Goal: Information Seeking & Learning: Learn about a topic

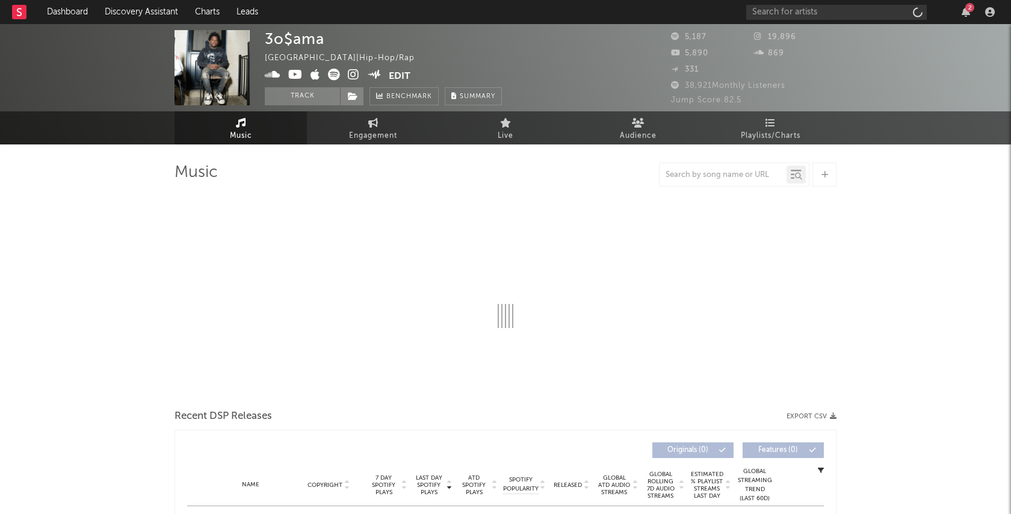
select select "6m"
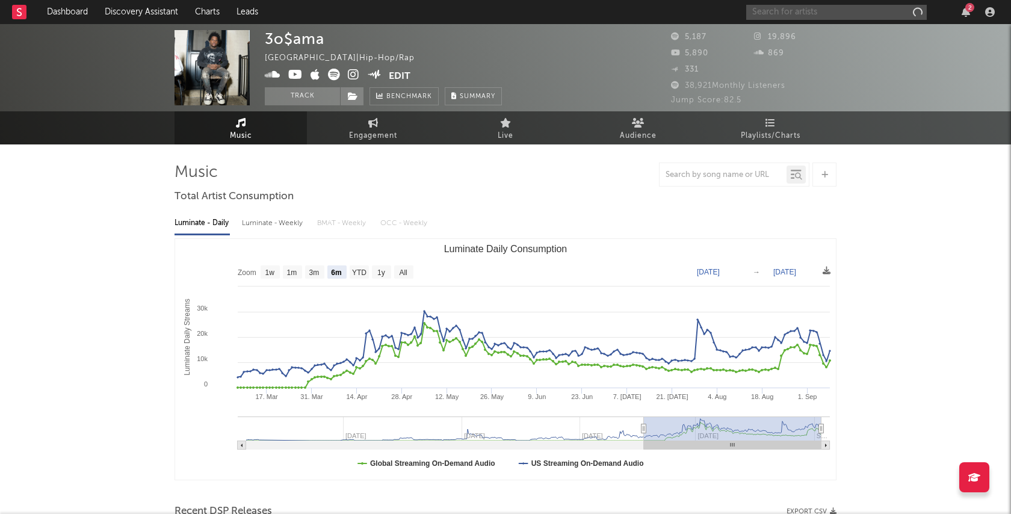
click at [874, 11] on input "text" at bounding box center [836, 12] width 180 height 15
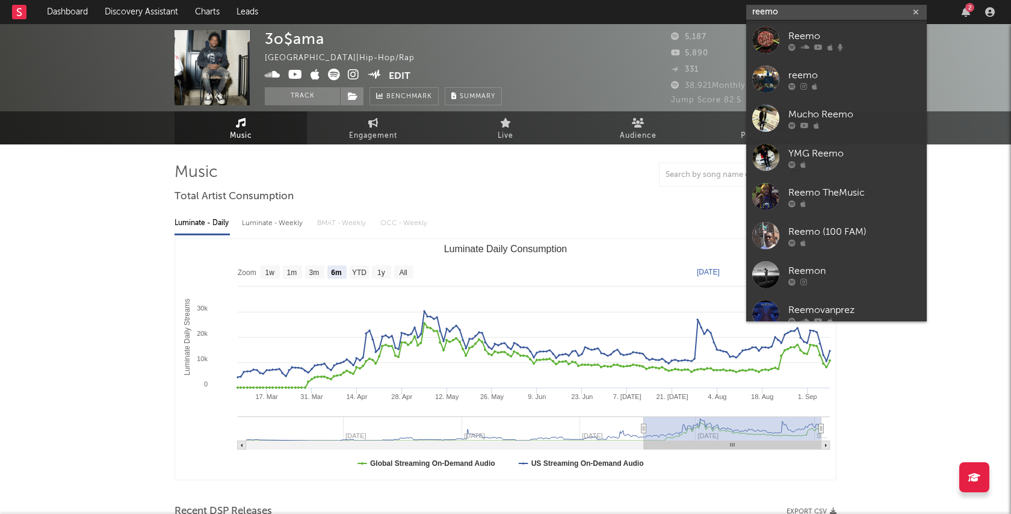
type input "rem"
drag, startPoint x: 874, startPoint y: 11, endPoint x: 877, endPoint y: 47, distance: 35.6
click at [877, 47] on div at bounding box center [854, 46] width 132 height 7
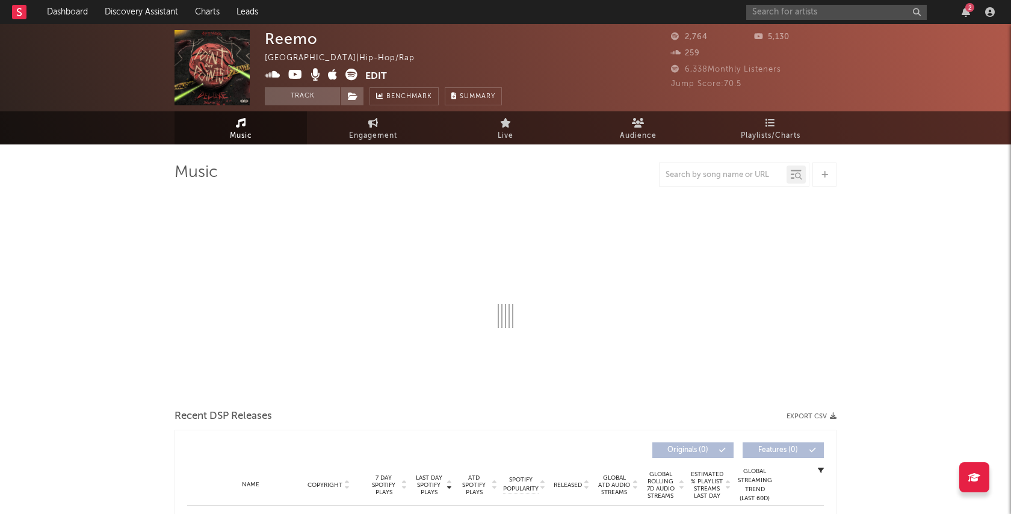
select select "6m"
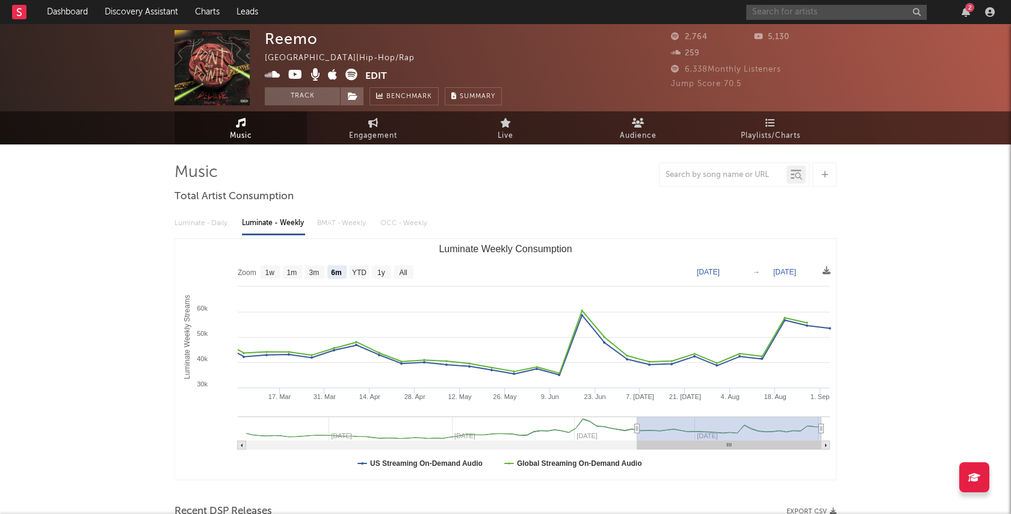
click at [839, 12] on input "text" at bounding box center [836, 12] width 180 height 15
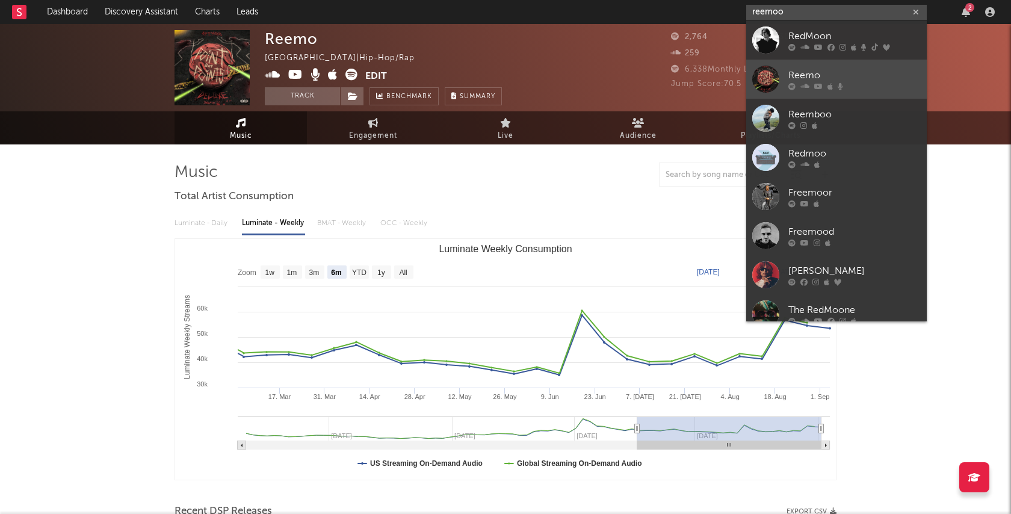
type input "reemoo"
click at [857, 76] on div "Reemo" at bounding box center [854, 75] width 132 height 14
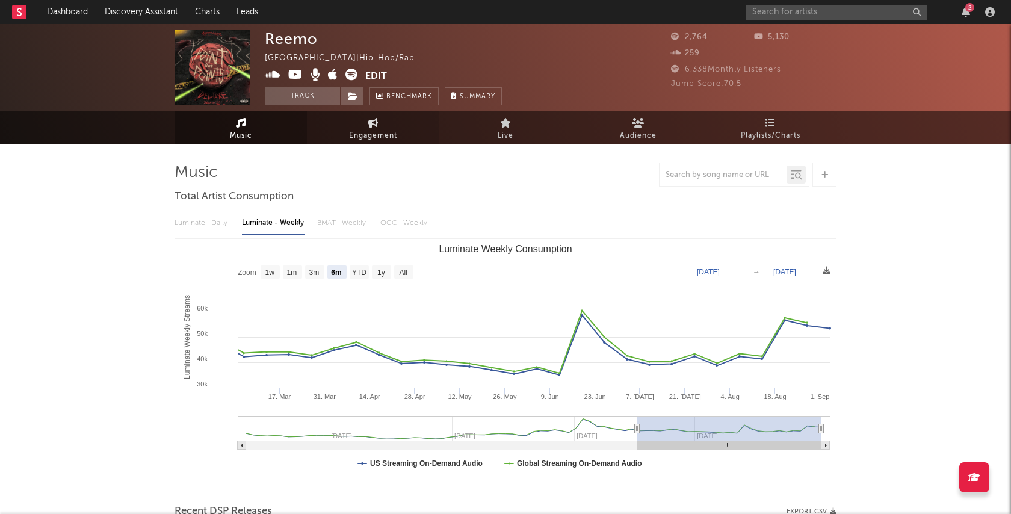
click at [369, 137] on span "Engagement" at bounding box center [373, 136] width 48 height 14
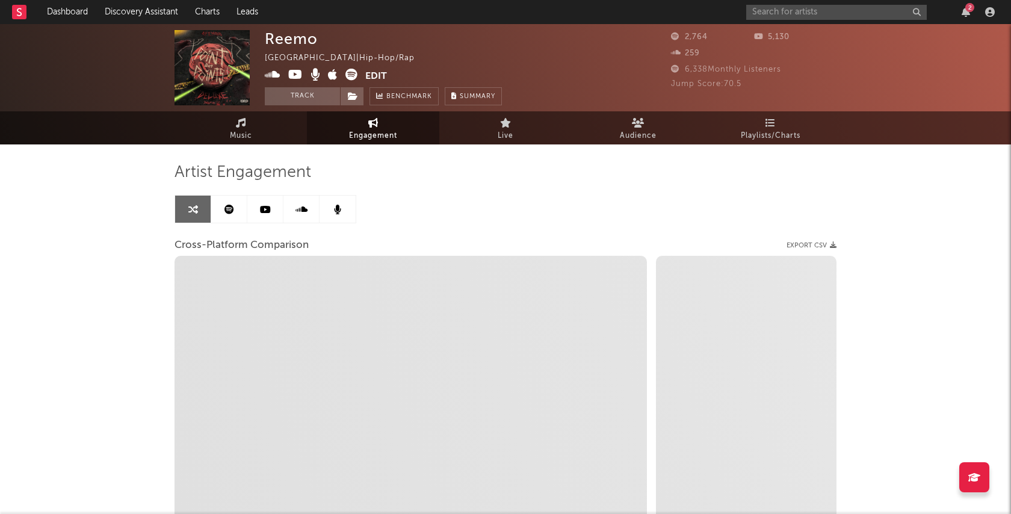
select select "1w"
click at [253, 136] on link "Music" at bounding box center [240, 127] width 132 height 33
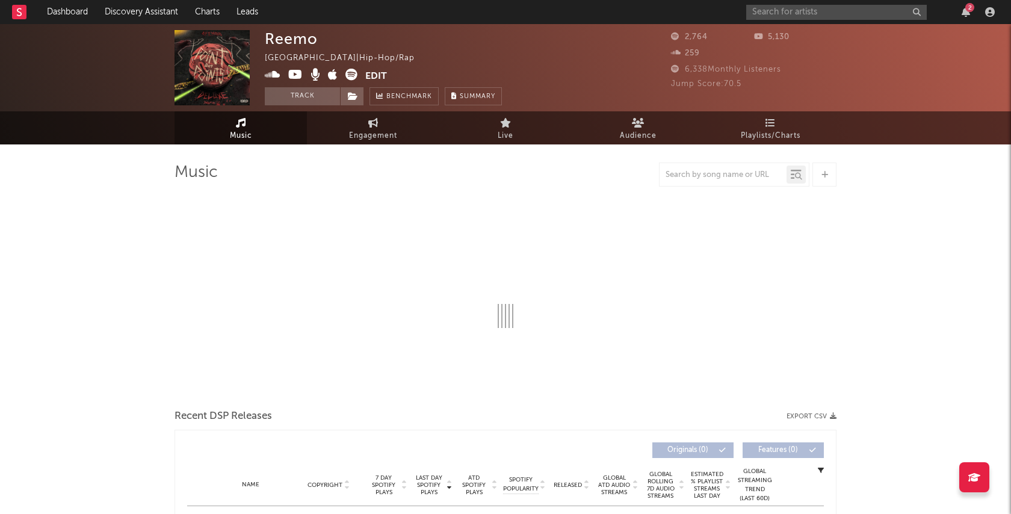
select select "6m"
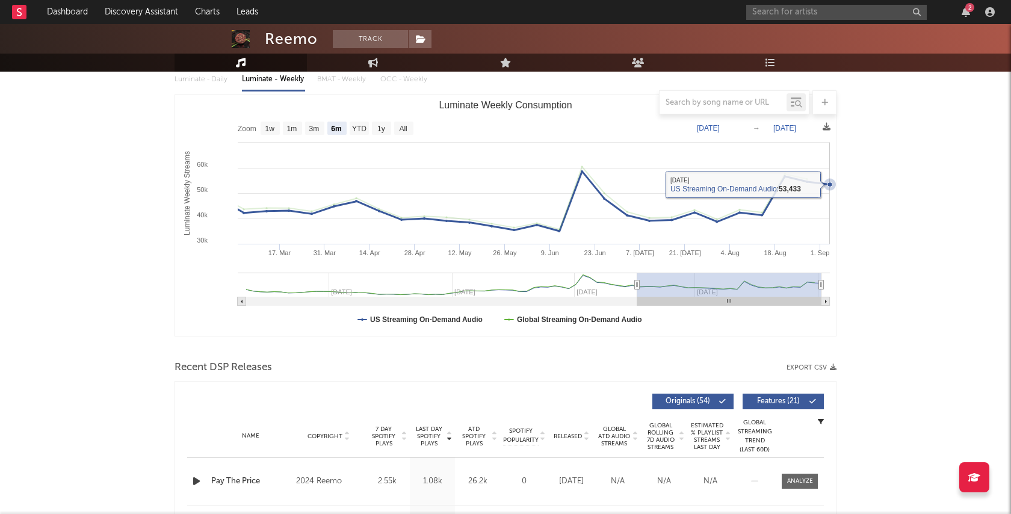
scroll to position [160, 0]
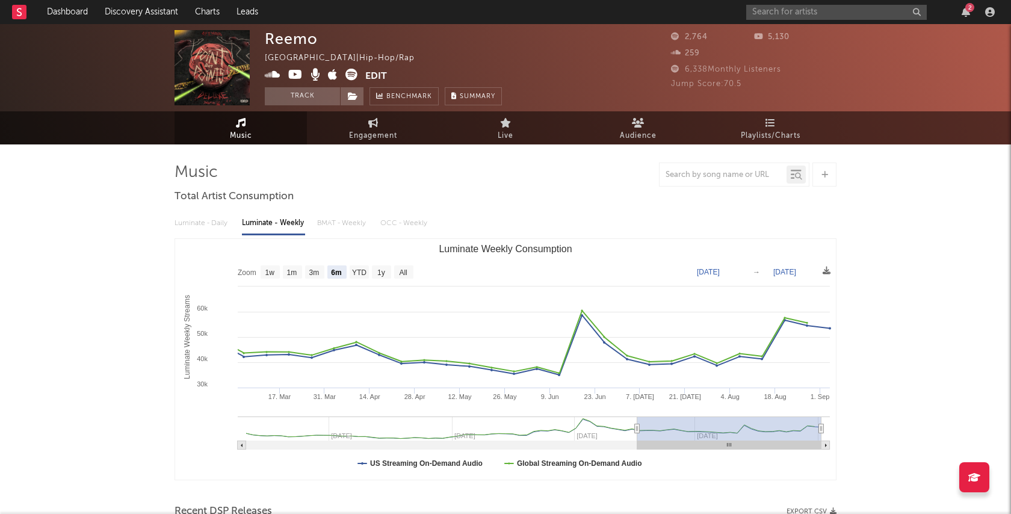
scroll to position [0, 0]
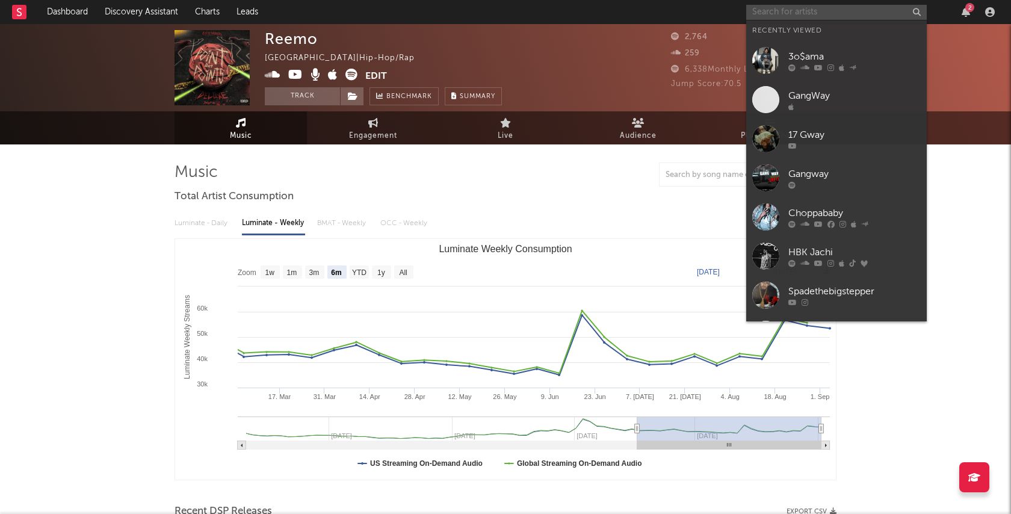
click at [830, 17] on input "text" at bounding box center [836, 12] width 180 height 15
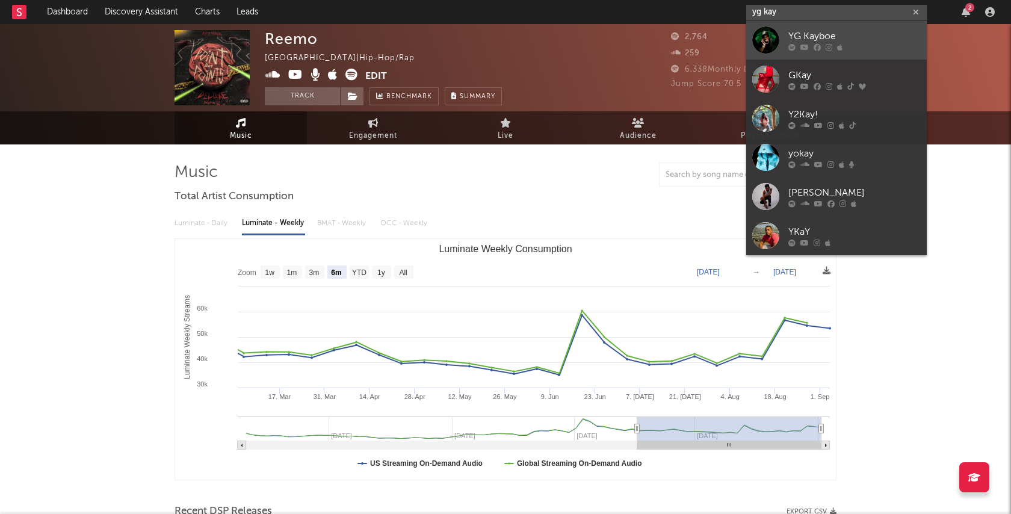
type input "yg kay"
click at [863, 36] on div "YG Kayboe" at bounding box center [854, 36] width 132 height 14
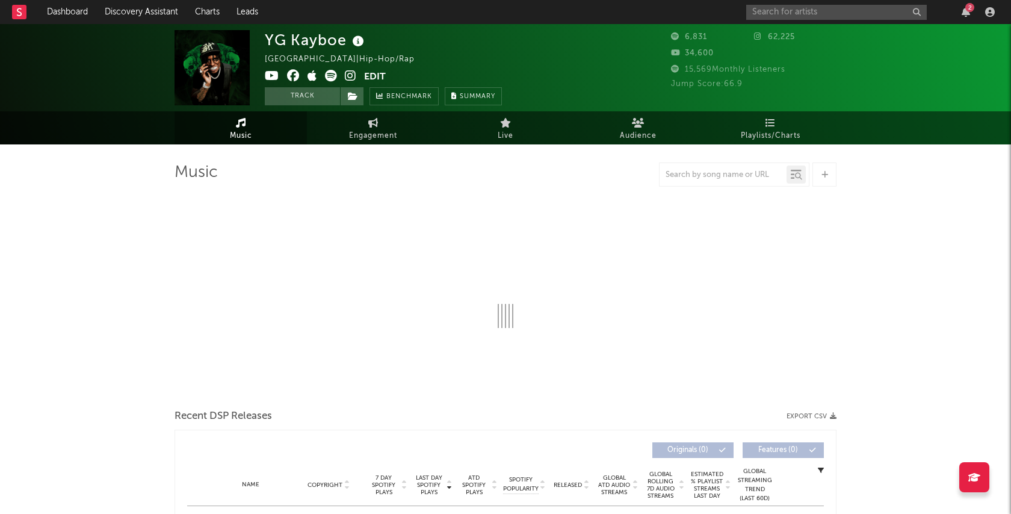
select select "6m"
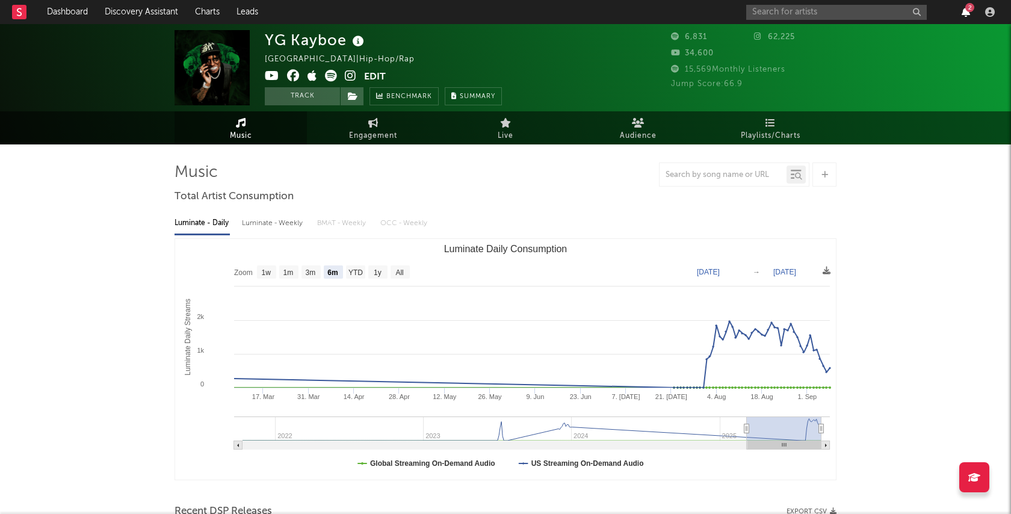
click at [964, 8] on icon "button" at bounding box center [965, 12] width 8 height 10
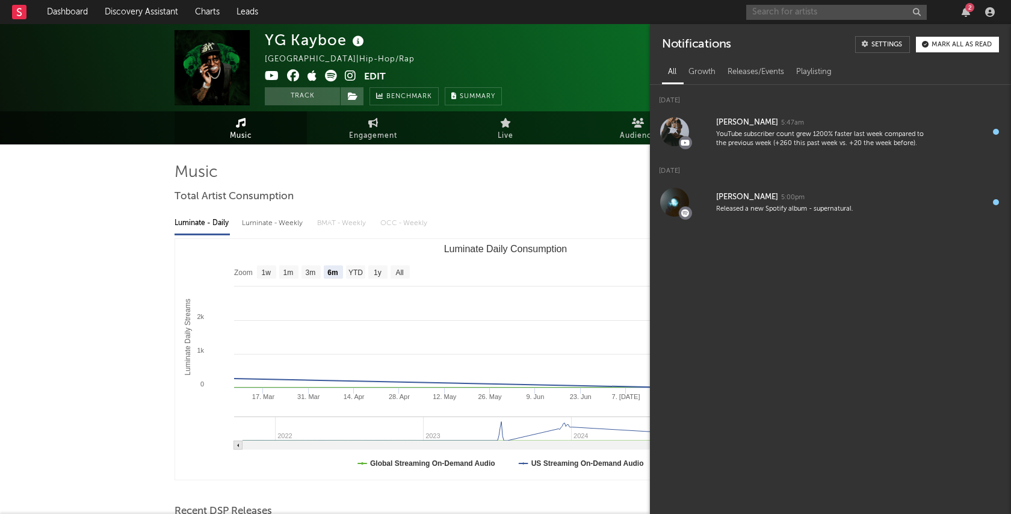
click at [763, 15] on input "text" at bounding box center [836, 12] width 180 height 15
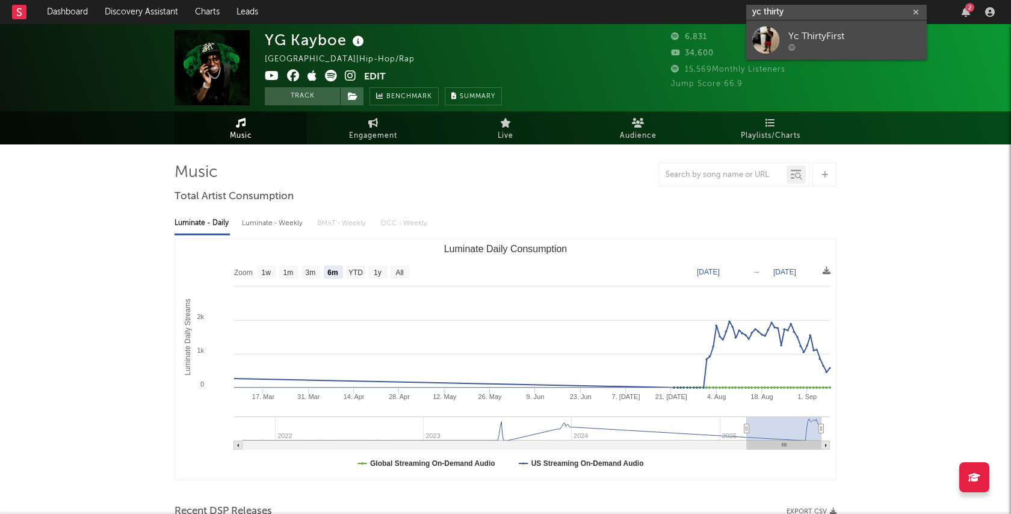
type input "yc thirty"
click at [824, 45] on div at bounding box center [854, 46] width 132 height 7
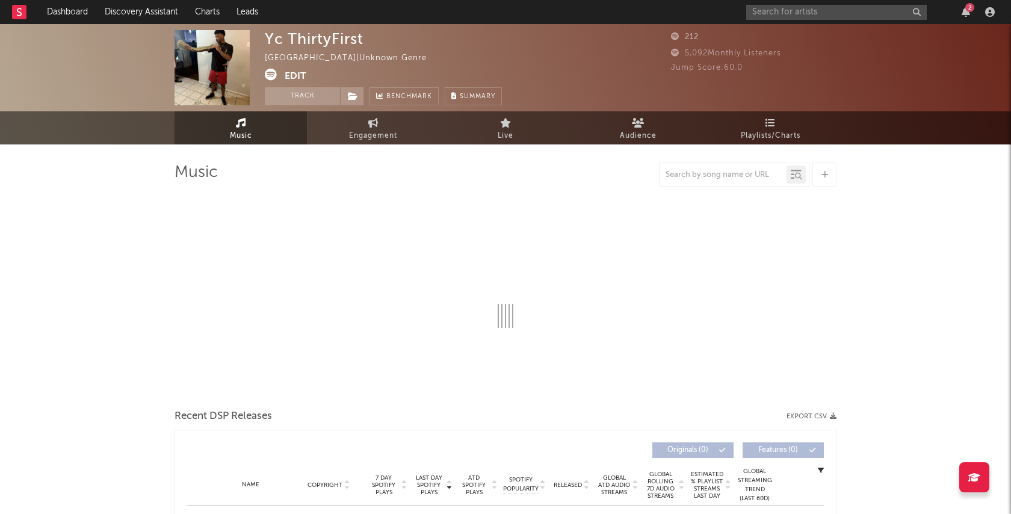
select select "1w"
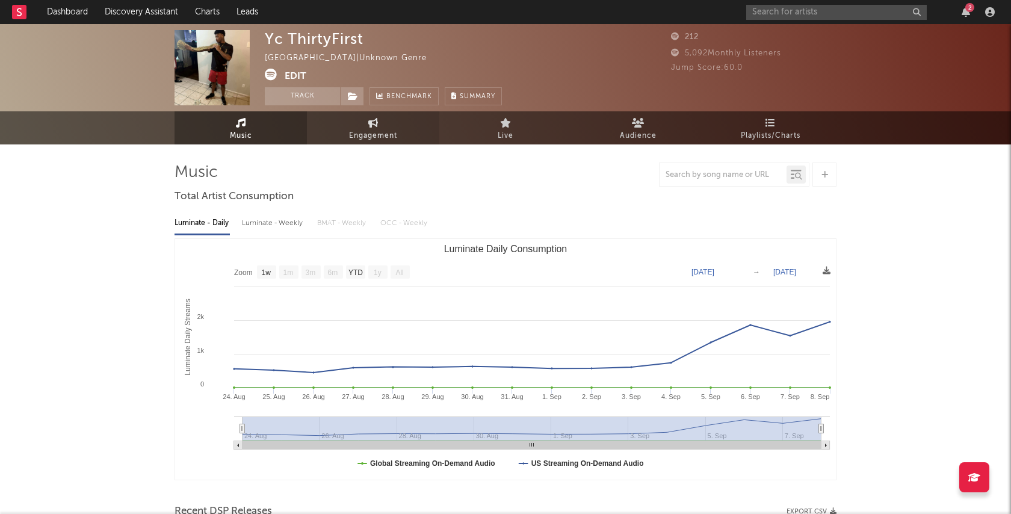
click at [395, 129] on span "Engagement" at bounding box center [373, 136] width 48 height 14
select select "1m"
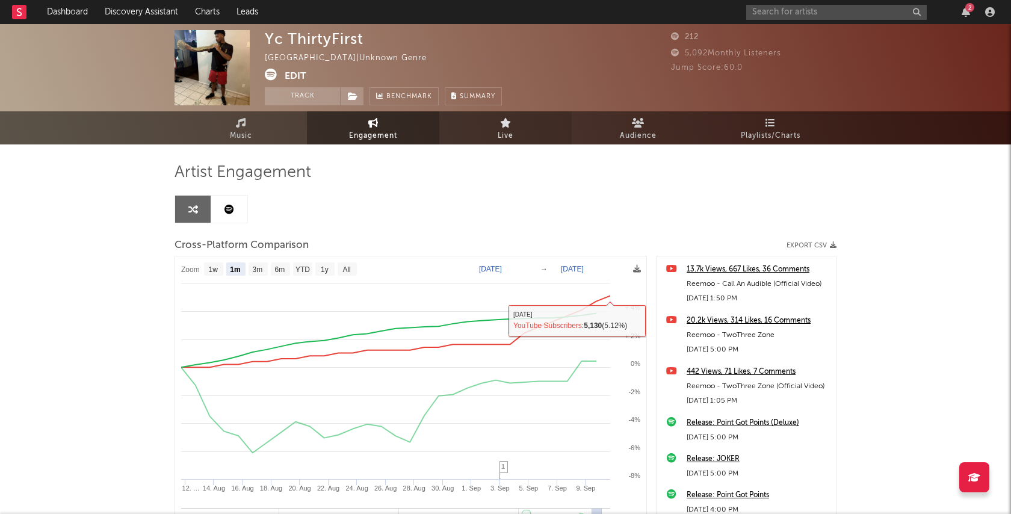
click at [512, 126] on link "Live" at bounding box center [505, 127] width 132 height 33
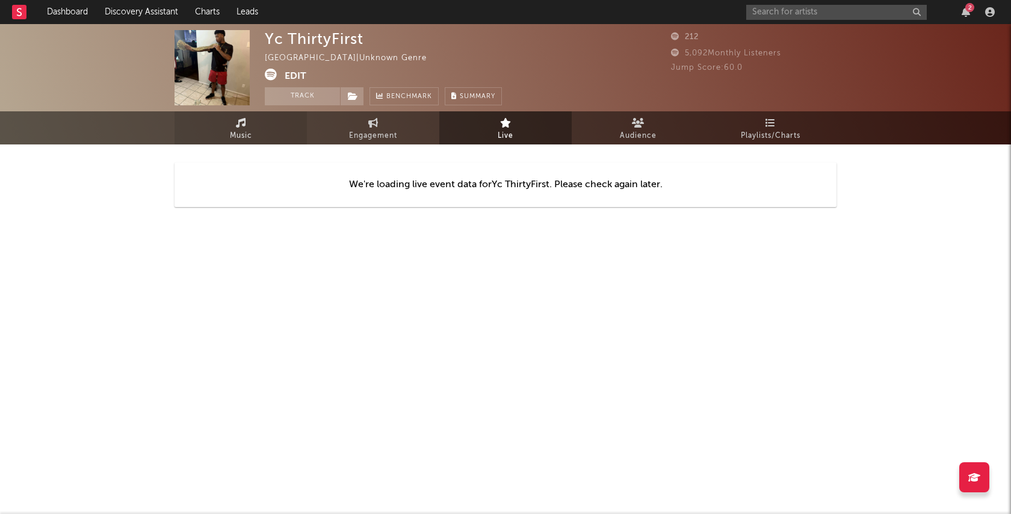
click at [247, 129] on span "Music" at bounding box center [241, 136] width 22 height 14
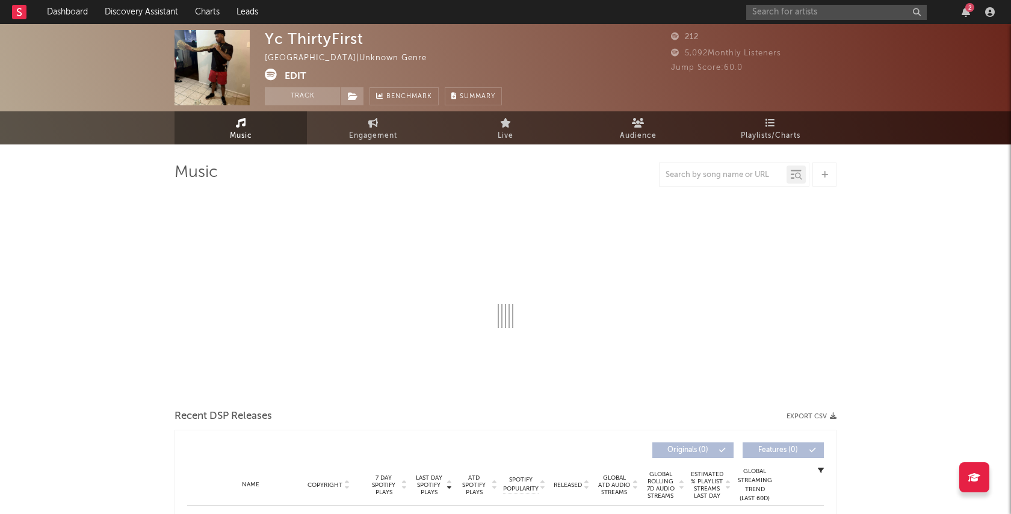
select select "1w"
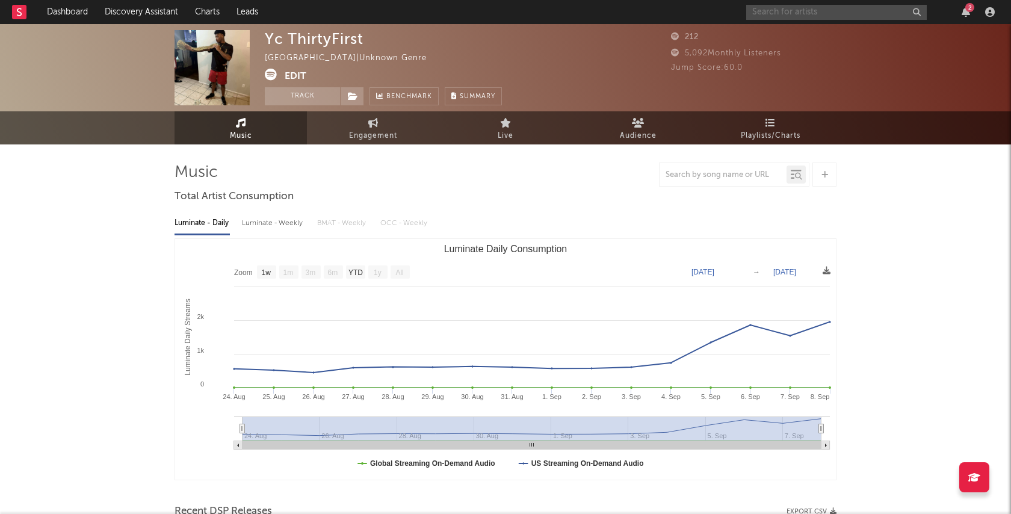
click at [825, 17] on input "text" at bounding box center [836, 12] width 180 height 15
click at [850, 16] on input "[PERSON_NAME]" at bounding box center [836, 12] width 180 height 15
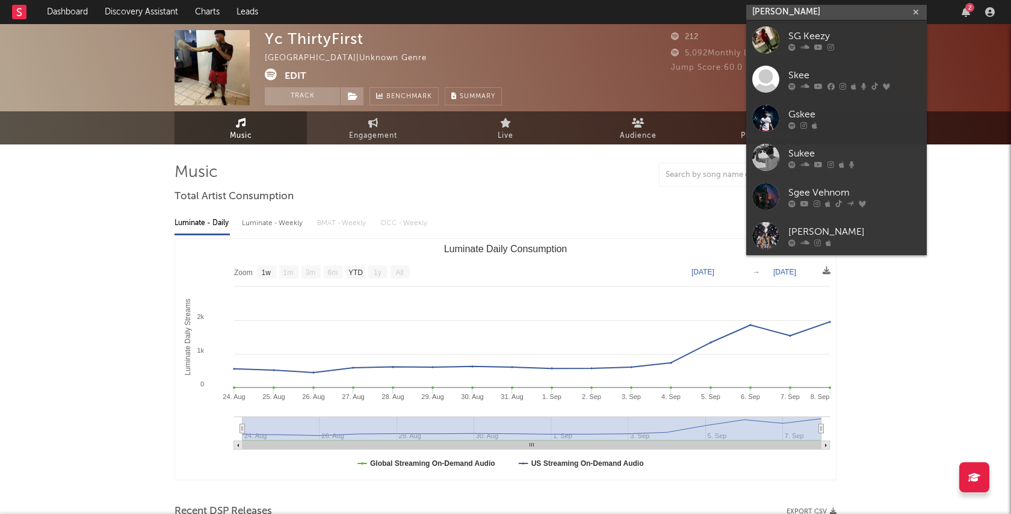
type input "[PERSON_NAME]"
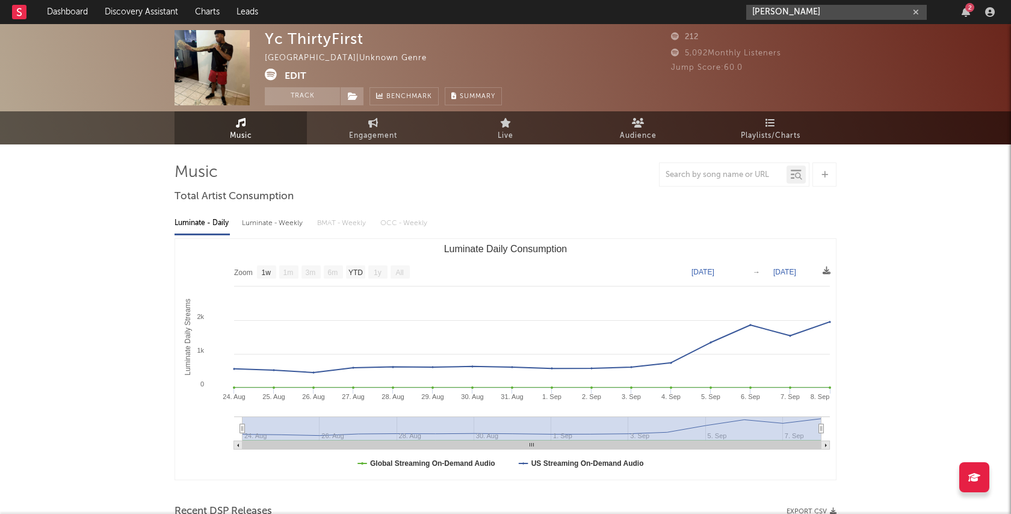
click at [918, 10] on icon "button" at bounding box center [916, 12] width 6 height 8
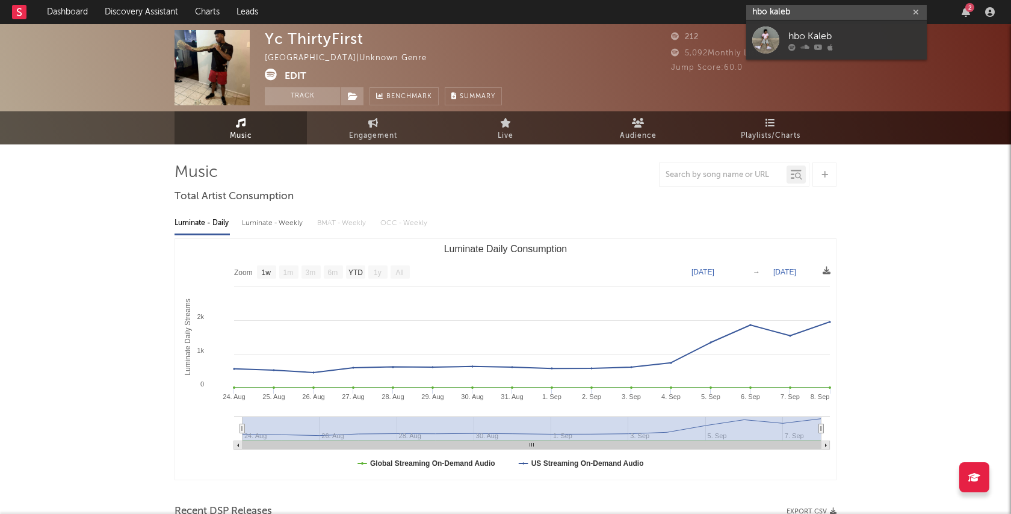
type input "hbo [PERSON_NAME]"
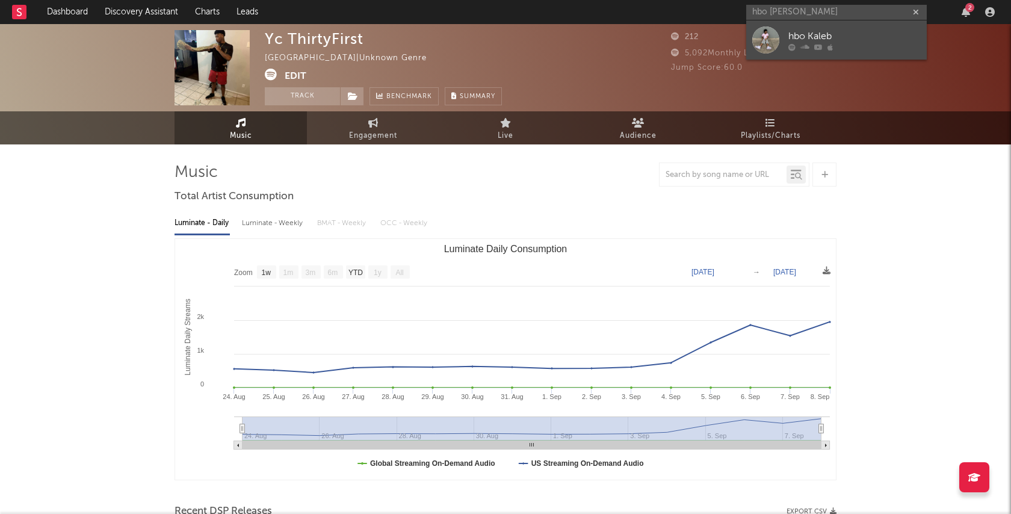
drag, startPoint x: 832, startPoint y: 5, endPoint x: 858, endPoint y: 40, distance: 43.9
click at [858, 40] on div "hbo Kaleb" at bounding box center [854, 36] width 132 height 14
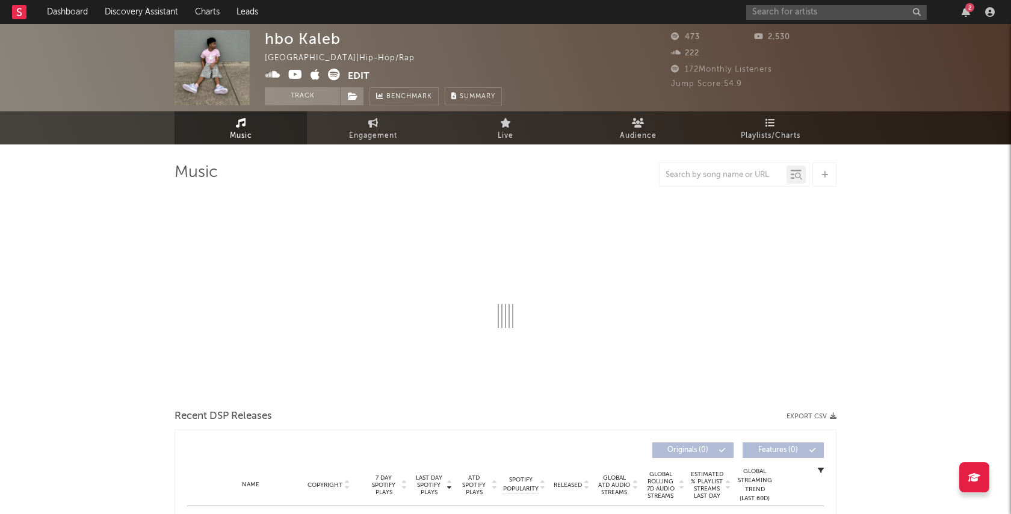
select select "1w"
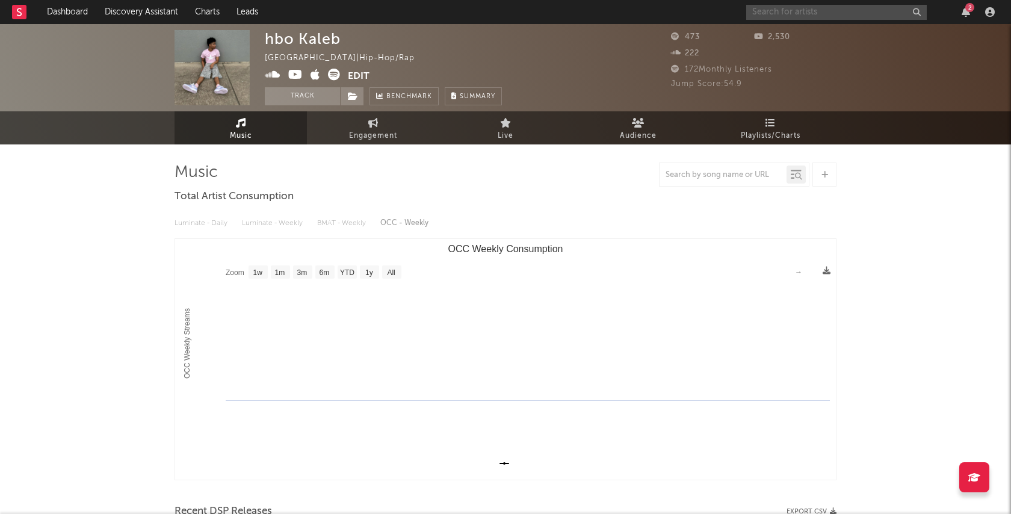
click at [800, 8] on input "text" at bounding box center [836, 12] width 180 height 15
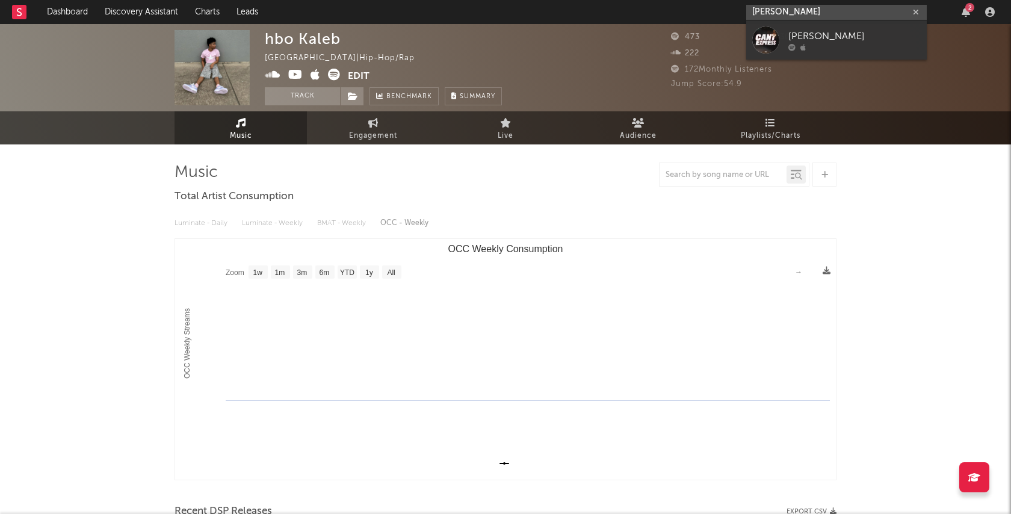
click at [821, 15] on input "[PERSON_NAME]" at bounding box center [836, 12] width 180 height 15
click at [776, 10] on input "[PERSON_NAME]" at bounding box center [836, 12] width 180 height 15
click at [839, 14] on input "[PERSON_NAME]" at bounding box center [836, 12] width 180 height 15
click at [968, 11] on div "2" at bounding box center [969, 7] width 9 height 9
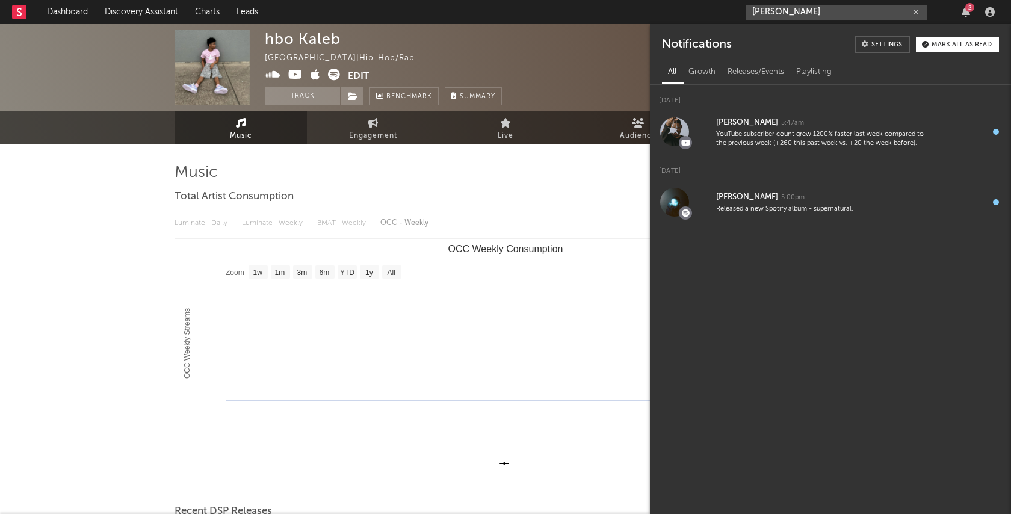
type input "[PERSON_NAME]"
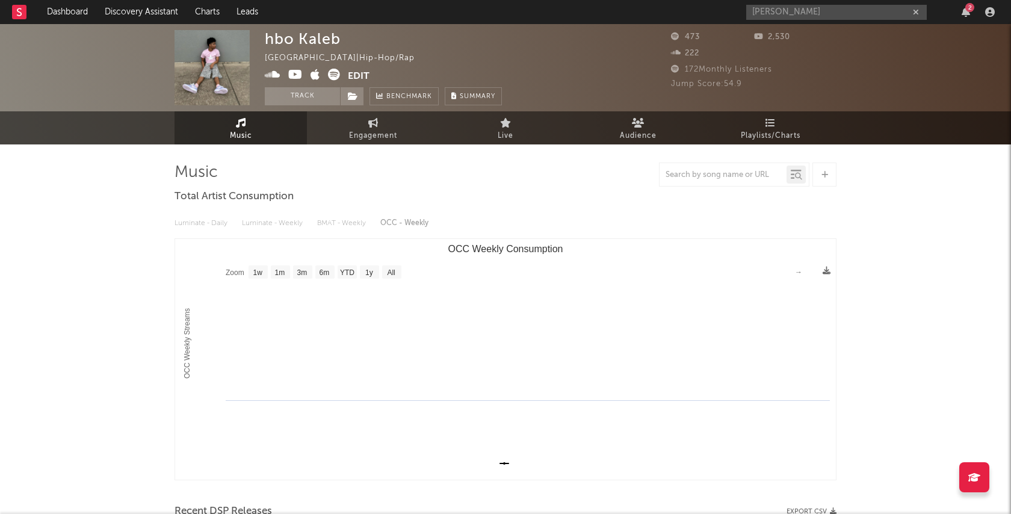
click at [567, 49] on div "hbo Kaleb [GEOGRAPHIC_DATA] | Hip-Hop/Rap Edit Track Benchmark Summary" at bounding box center [460, 67] width 391 height 75
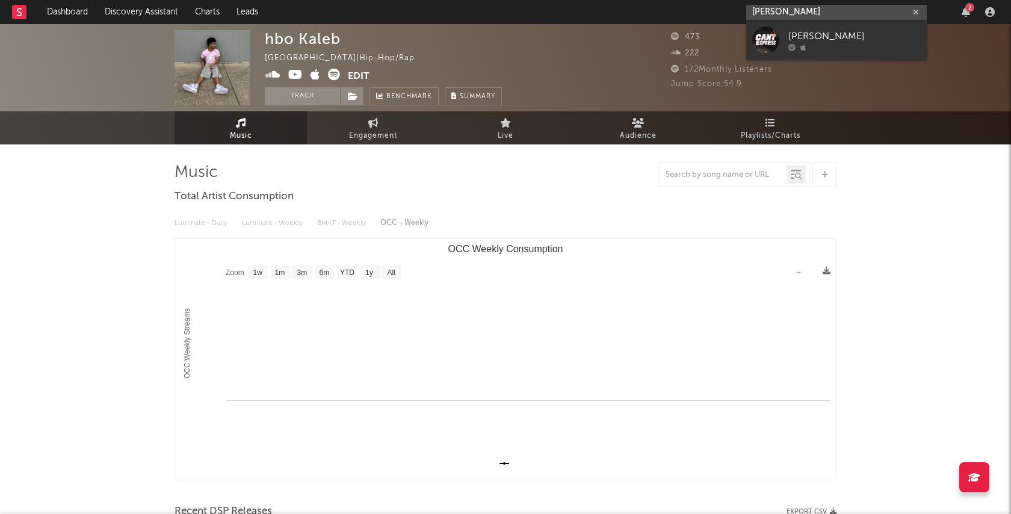
click at [900, 10] on input "[PERSON_NAME]" at bounding box center [836, 12] width 180 height 15
drag, startPoint x: 860, startPoint y: 14, endPoint x: 712, endPoint y: 10, distance: 148.7
click at [711, 10] on nav "Dashboard Discovery Assistant Charts Leads [PERSON_NAME] 2" at bounding box center [505, 12] width 1011 height 24
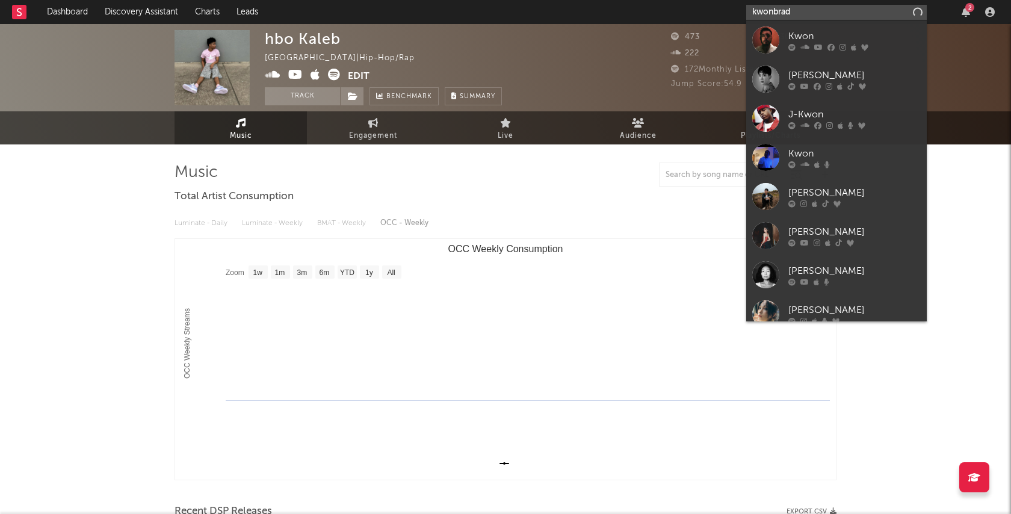
type input "kwonbrady"
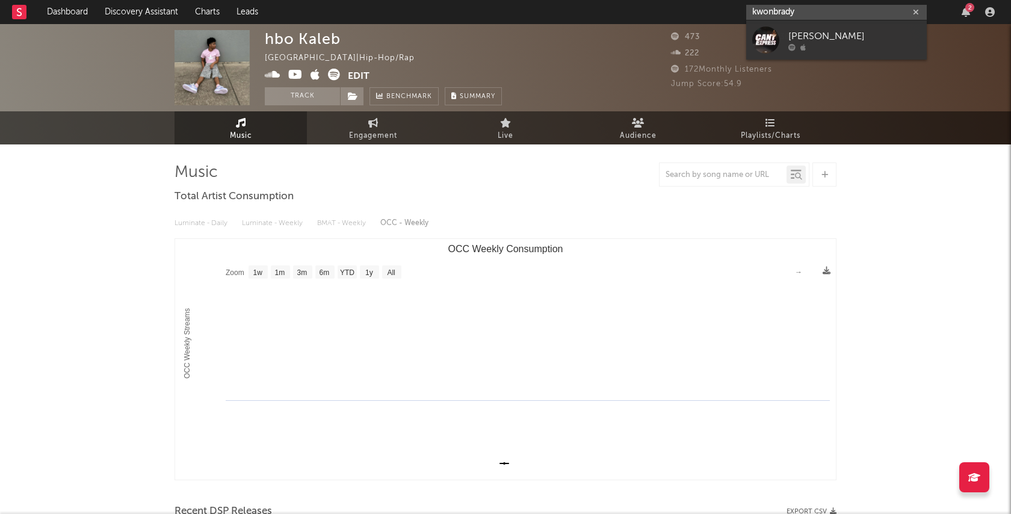
drag, startPoint x: 803, startPoint y: 13, endPoint x: 751, endPoint y: 10, distance: 52.4
click at [751, 10] on input "kwonbrady" at bounding box center [836, 12] width 180 height 15
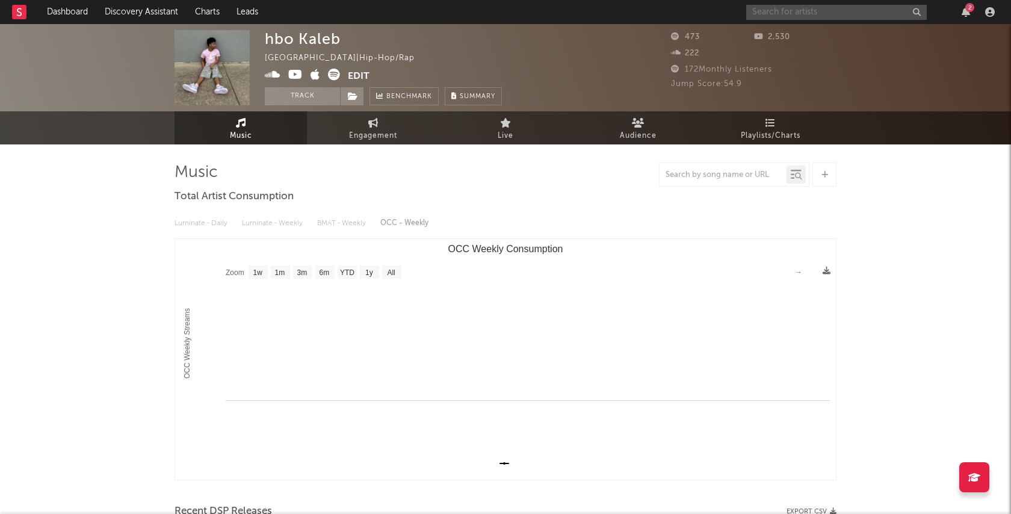
paste input "[URL][DOMAIN_NAME]"
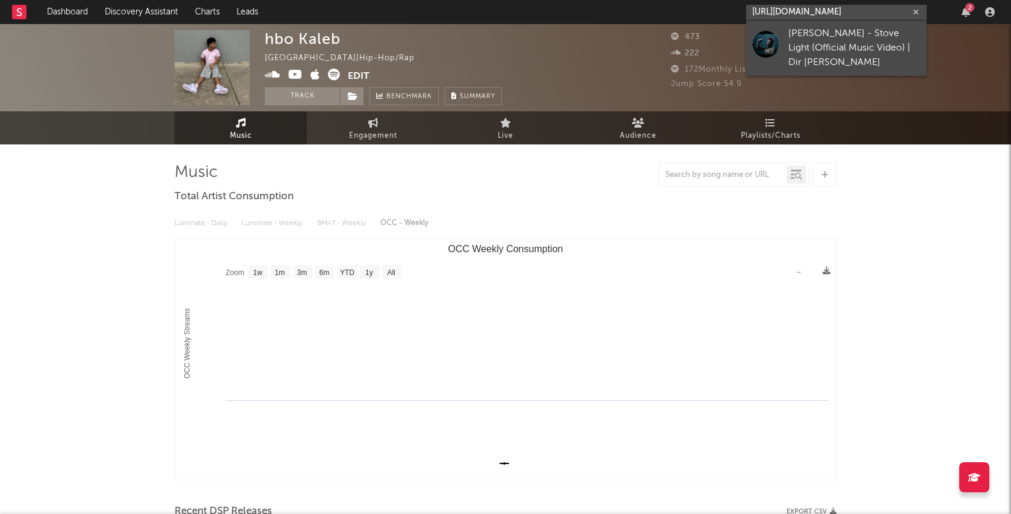
type input "[URL][DOMAIN_NAME]"
click at [859, 62] on div "[PERSON_NAME] - Stove Light (Official Music Video) | Dir [PERSON_NAME]" at bounding box center [854, 47] width 132 height 43
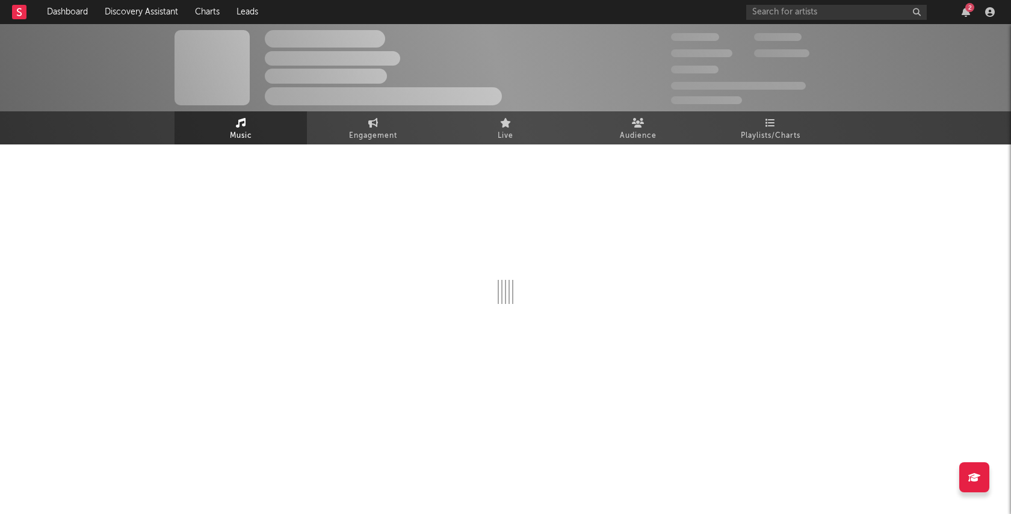
select select "1w"
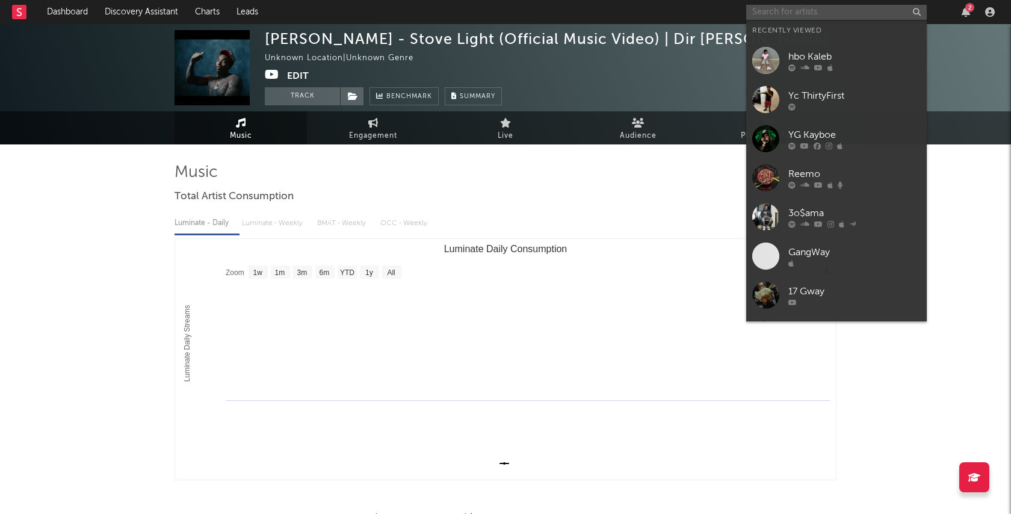
click at [804, 10] on input "text" at bounding box center [836, 12] width 180 height 15
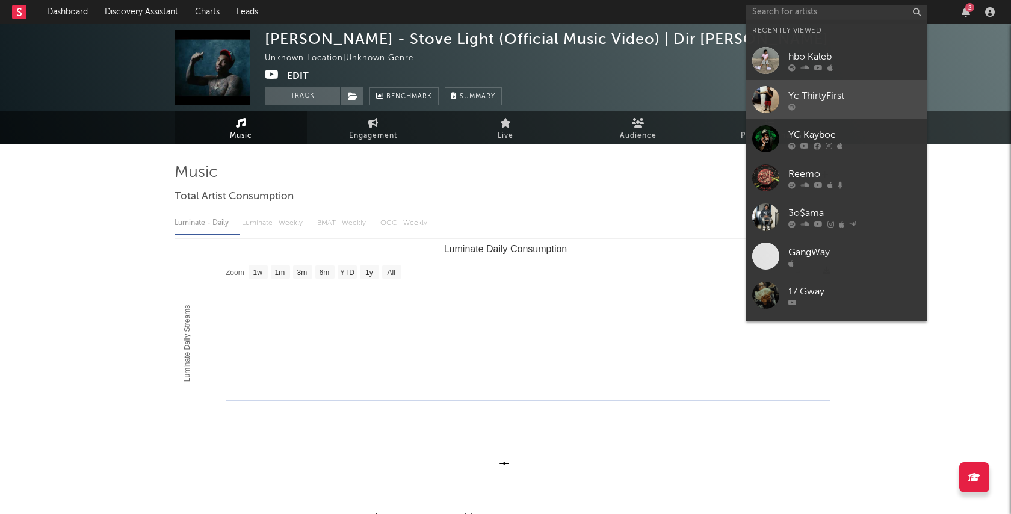
click at [832, 100] on div "Yc ThirtyFirst" at bounding box center [854, 95] width 132 height 14
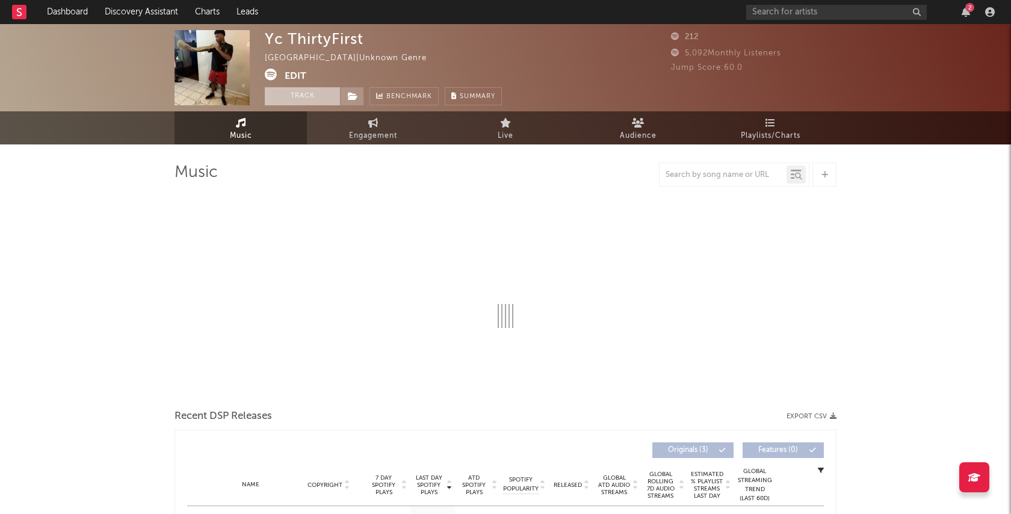
click at [298, 96] on button "Track" at bounding box center [302, 96] width 75 height 18
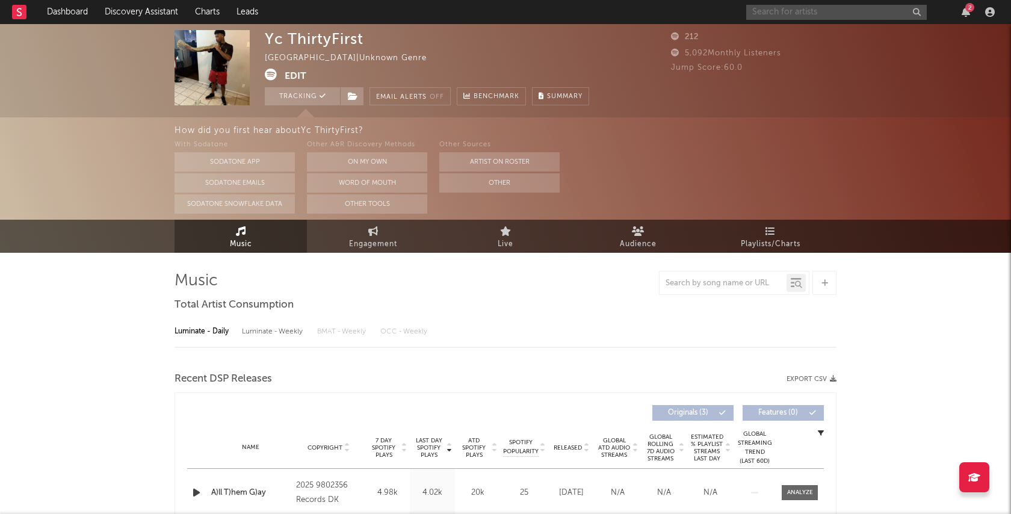
select select "1w"
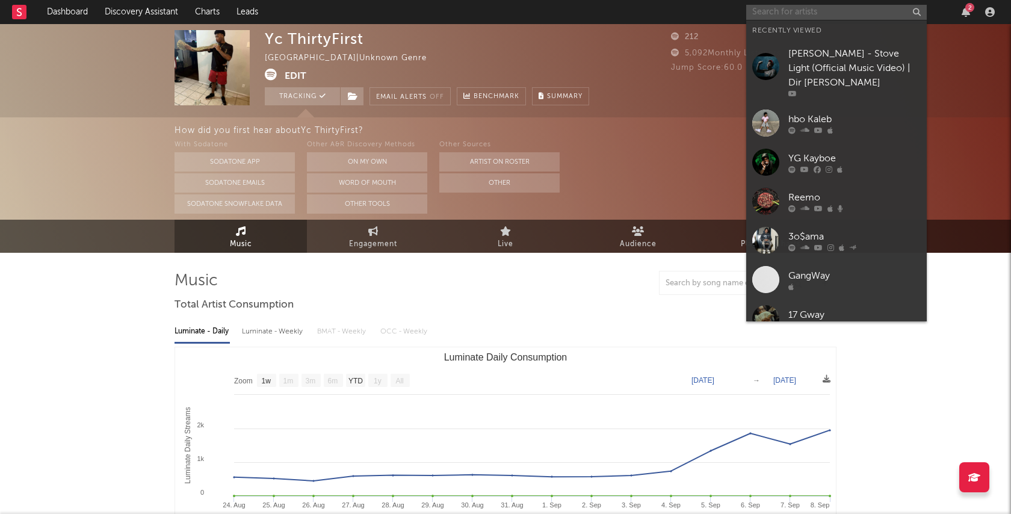
click at [806, 11] on input "text" at bounding box center [836, 12] width 180 height 15
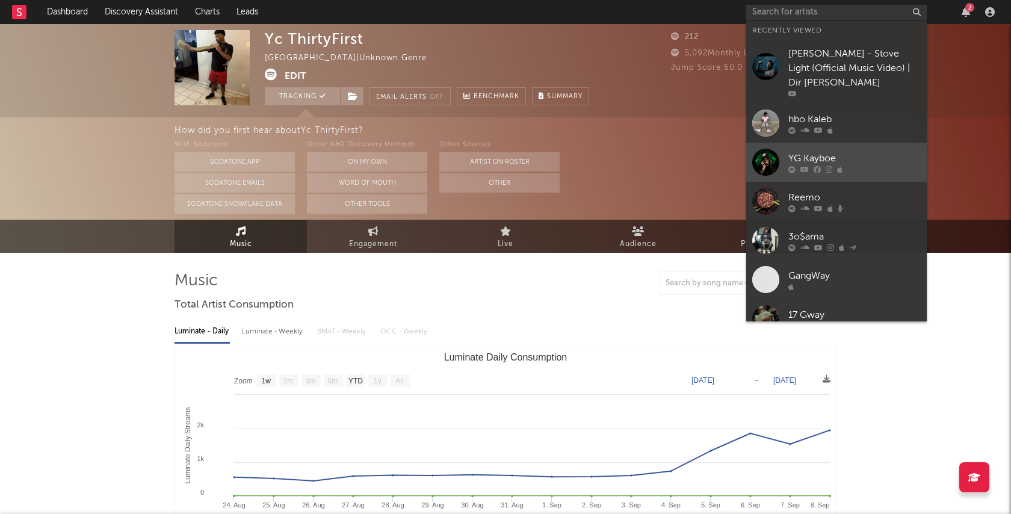
click at [856, 165] on div "YG Kayboe" at bounding box center [854, 158] width 132 height 14
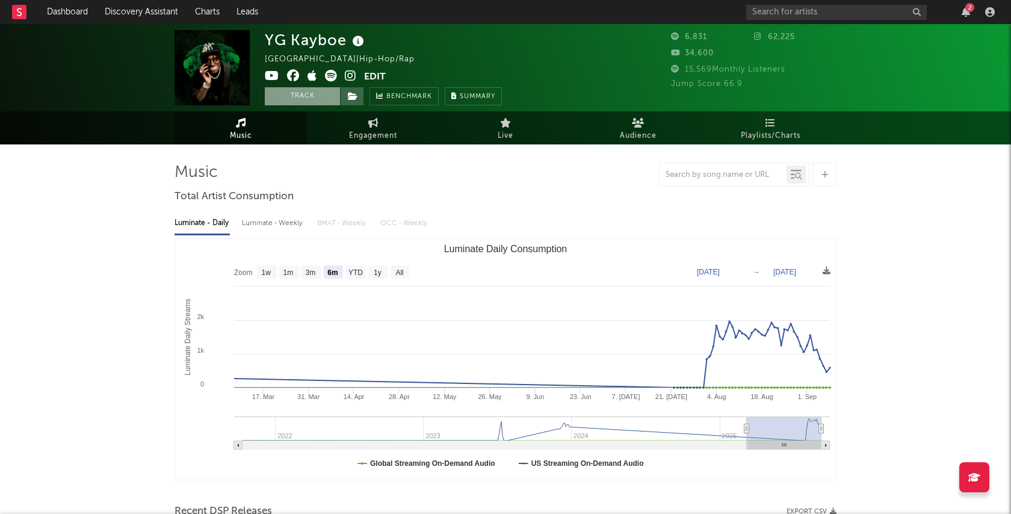
click at [292, 100] on button "Track" at bounding box center [302, 96] width 75 height 18
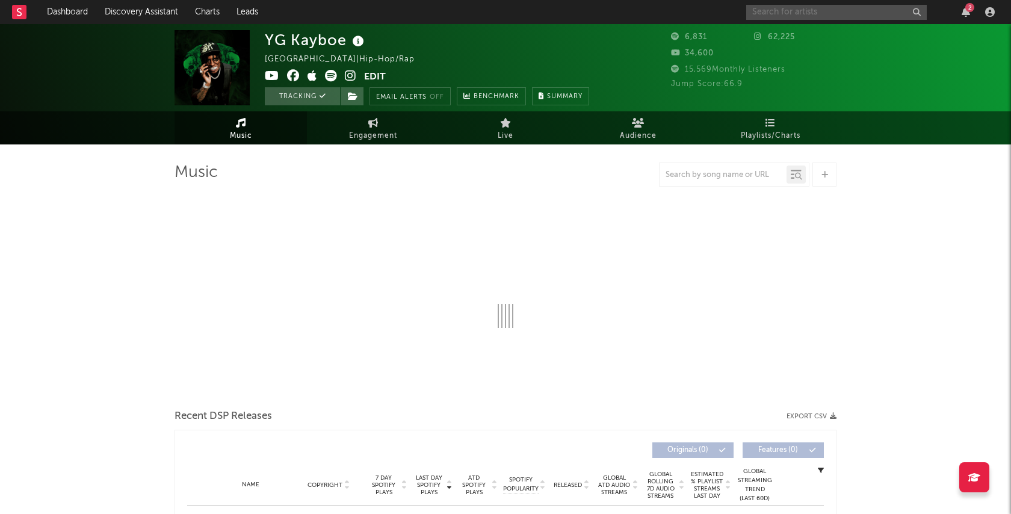
select select "6m"
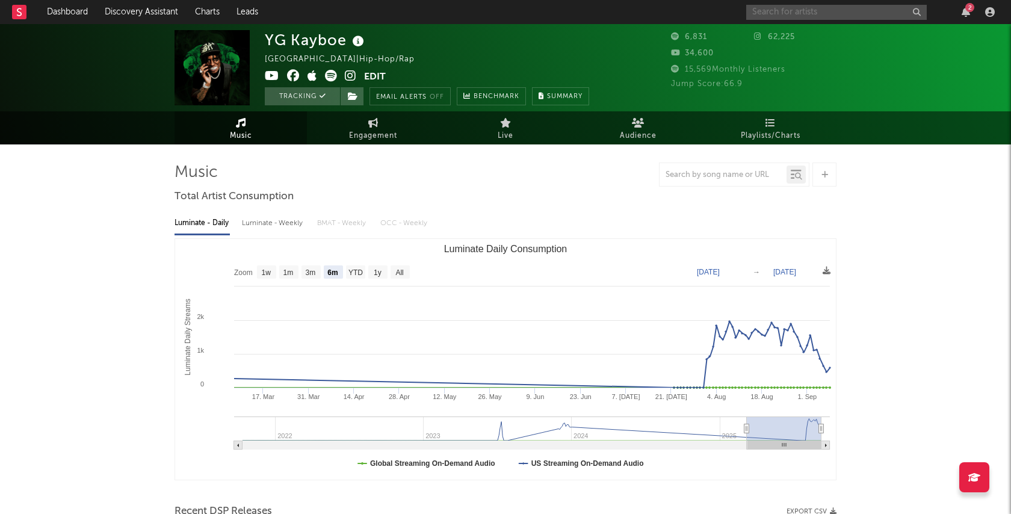
click at [809, 16] on input "text" at bounding box center [836, 12] width 180 height 15
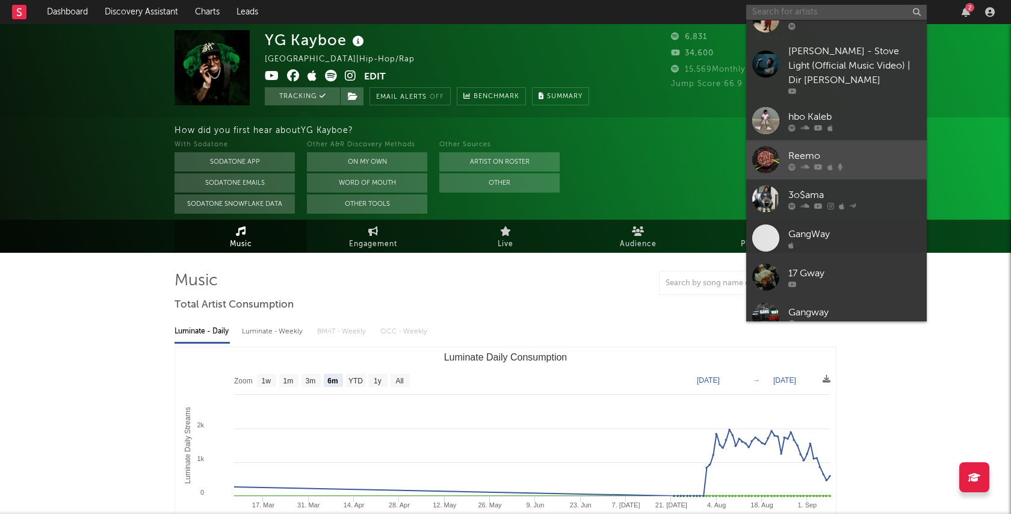
scroll to position [46, 0]
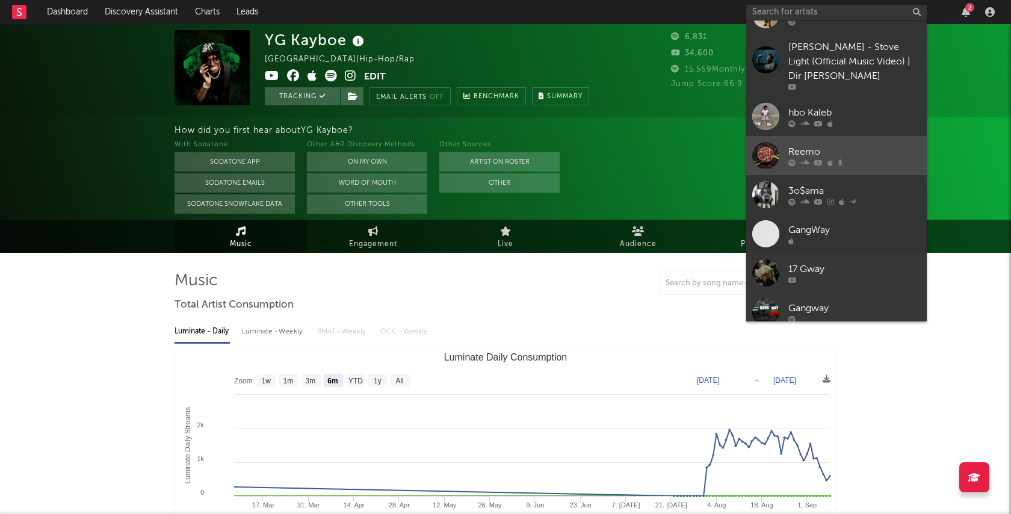
click at [883, 158] on div "Reemo" at bounding box center [854, 151] width 132 height 14
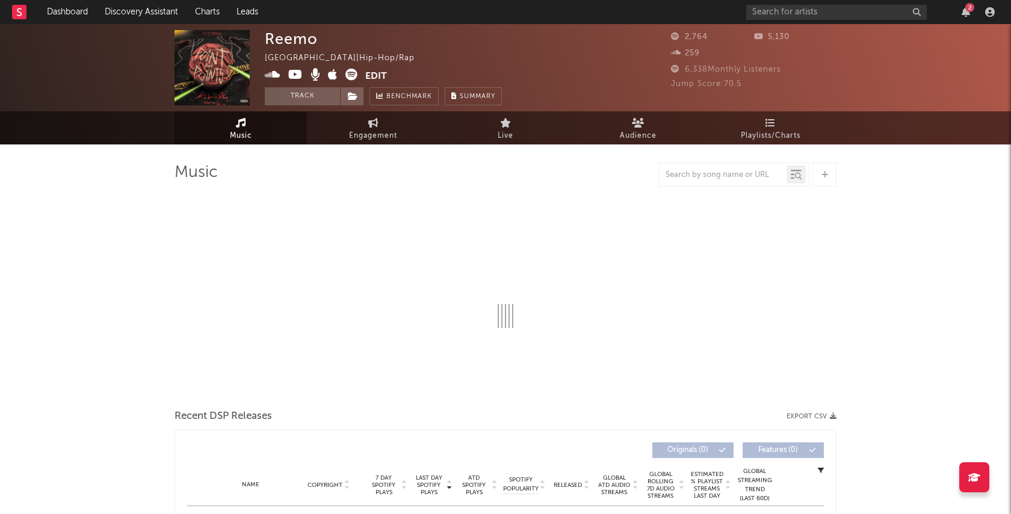
select select "6m"
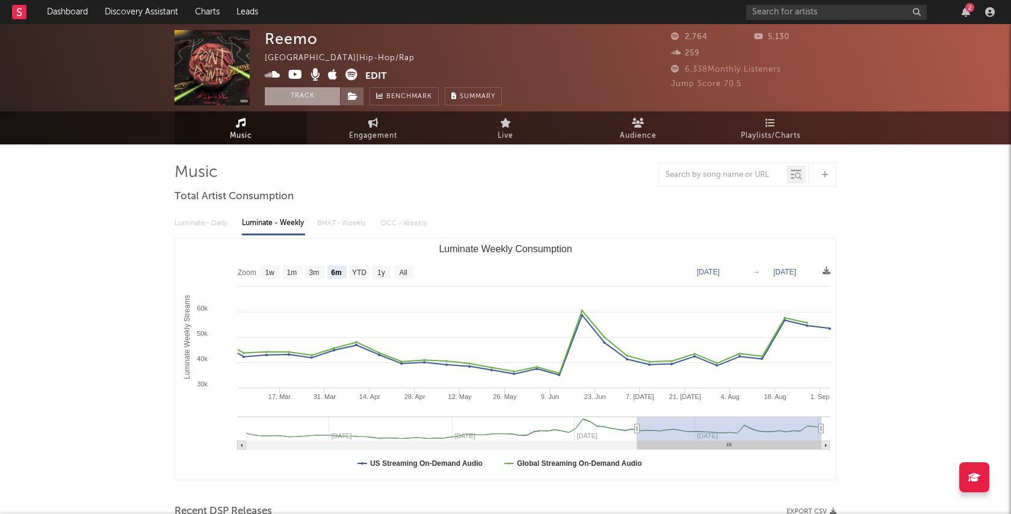
click at [299, 97] on button "Track" at bounding box center [302, 96] width 75 height 18
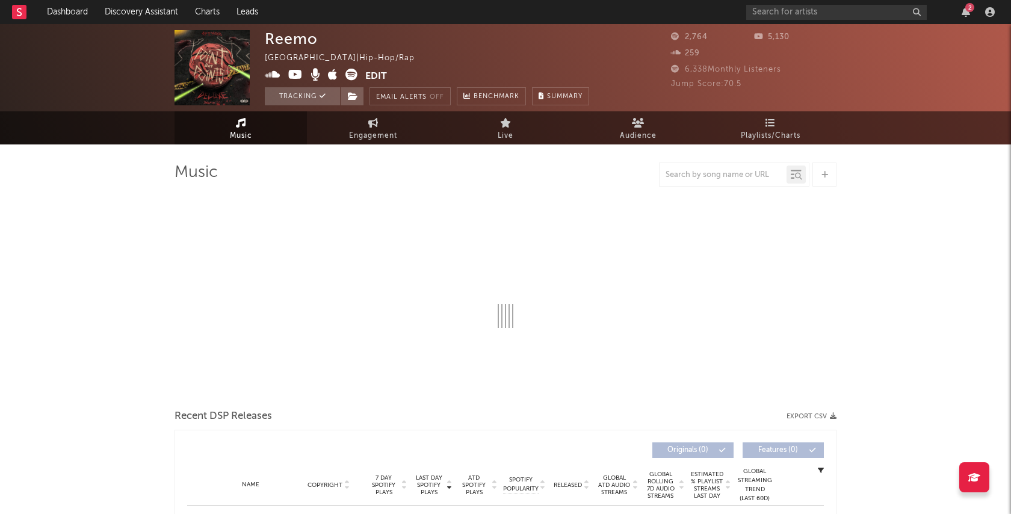
select select "6m"
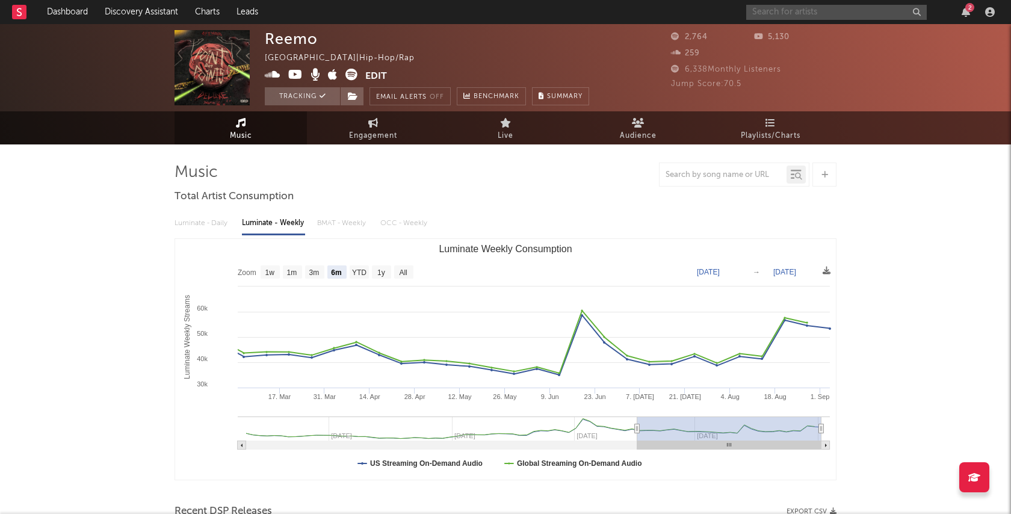
click at [788, 10] on input "text" at bounding box center [836, 12] width 180 height 15
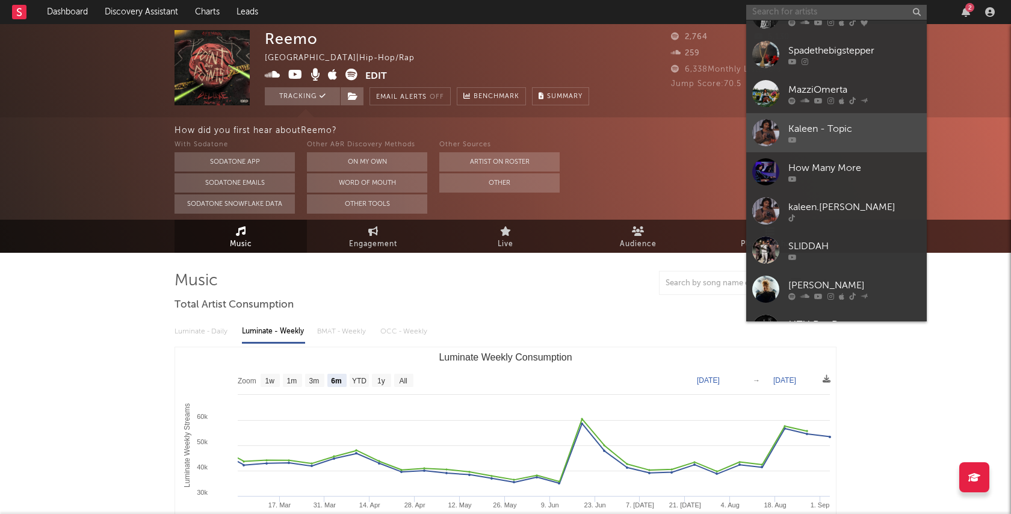
scroll to position [423, 0]
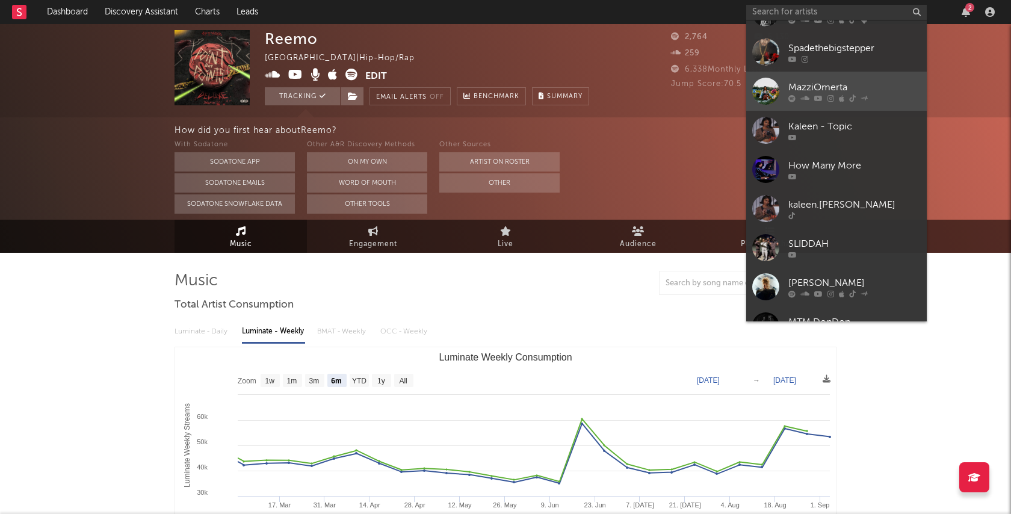
click at [875, 93] on div "MazziOmerta" at bounding box center [854, 87] width 132 height 14
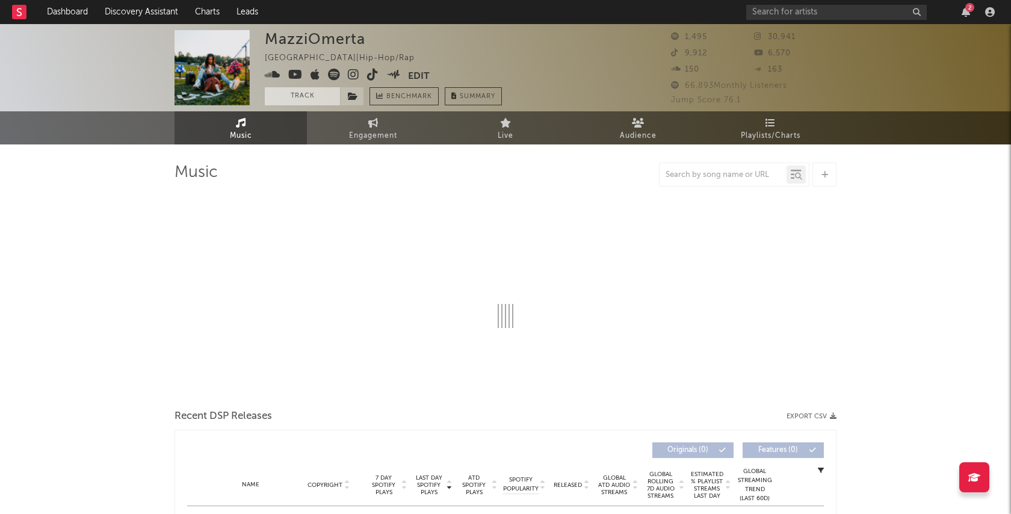
select select "6m"
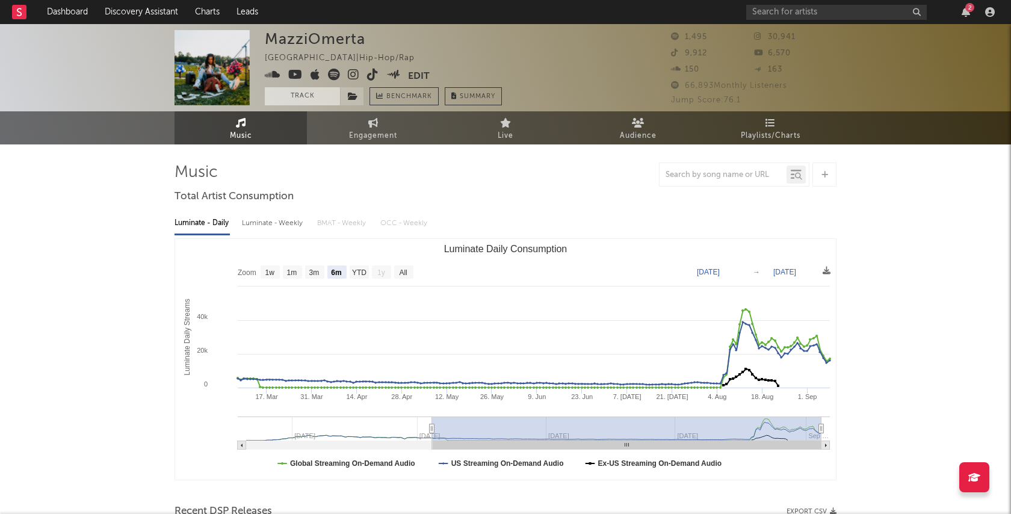
click at [295, 96] on button "Track" at bounding box center [302, 96] width 75 height 18
select select "6m"
click at [803, 13] on input "text" at bounding box center [836, 12] width 180 height 15
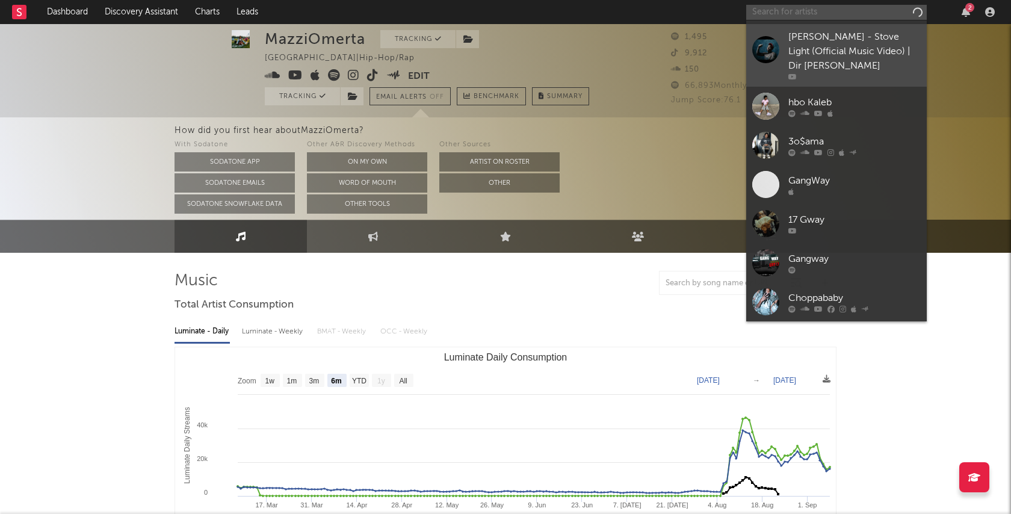
scroll to position [23, 0]
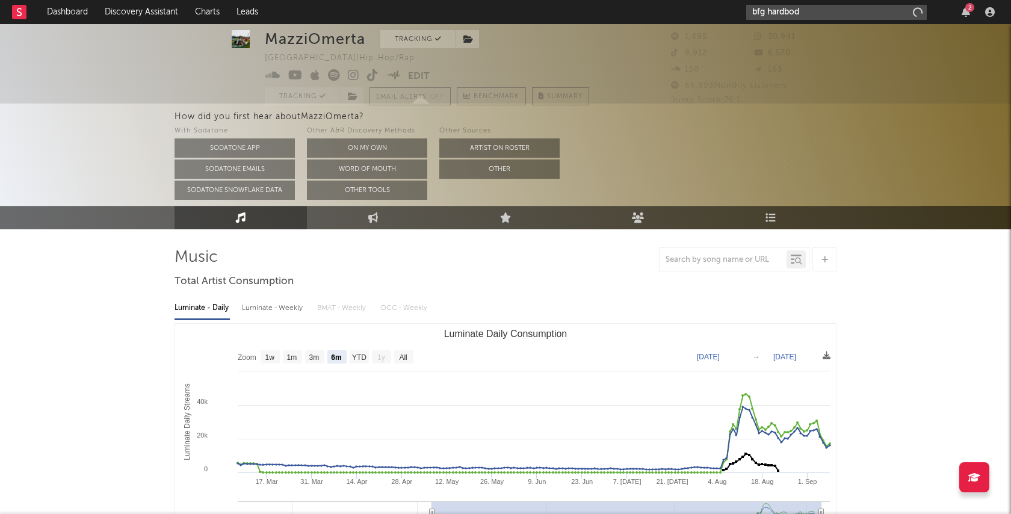
type input "bfg hardbody"
click at [916, 16] on icon "button" at bounding box center [916, 12] width 6 height 8
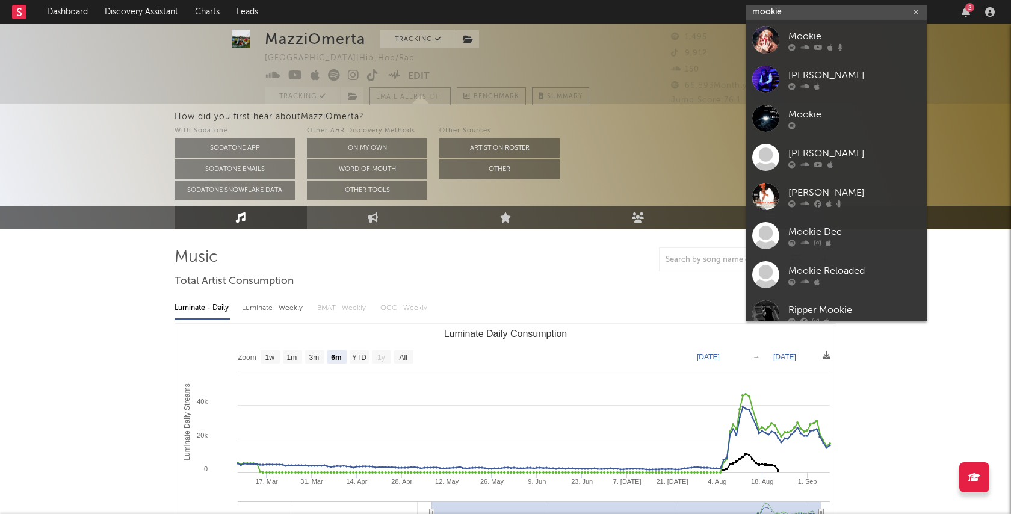
type input "Mookie"
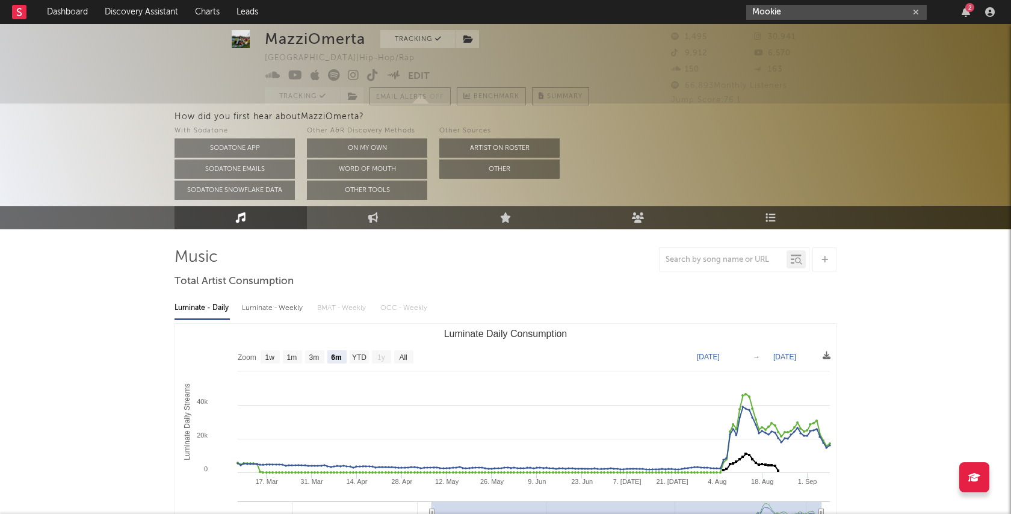
click at [916, 8] on icon "button" at bounding box center [916, 12] width 6 height 8
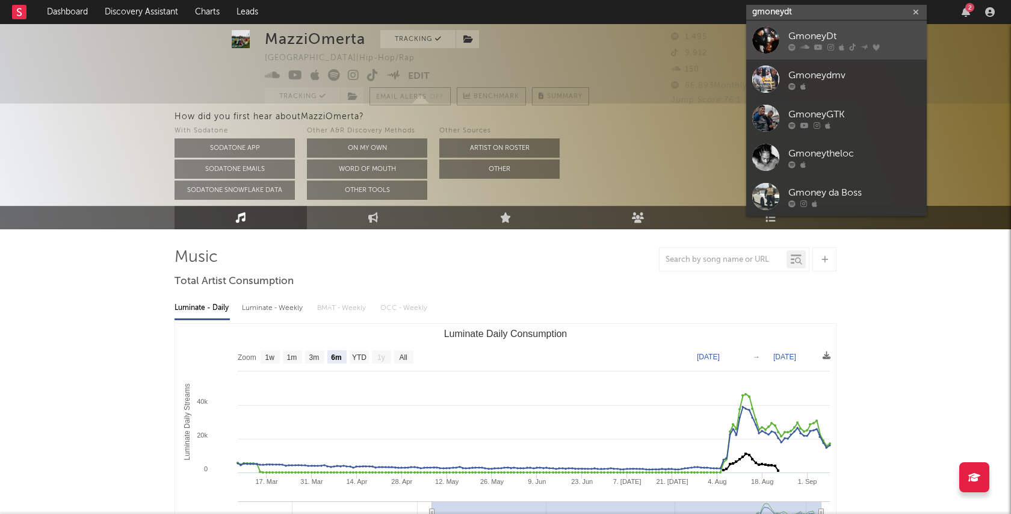
type input "gmoneydt"
click at [886, 31] on div "GmoneyDt" at bounding box center [854, 36] width 132 height 14
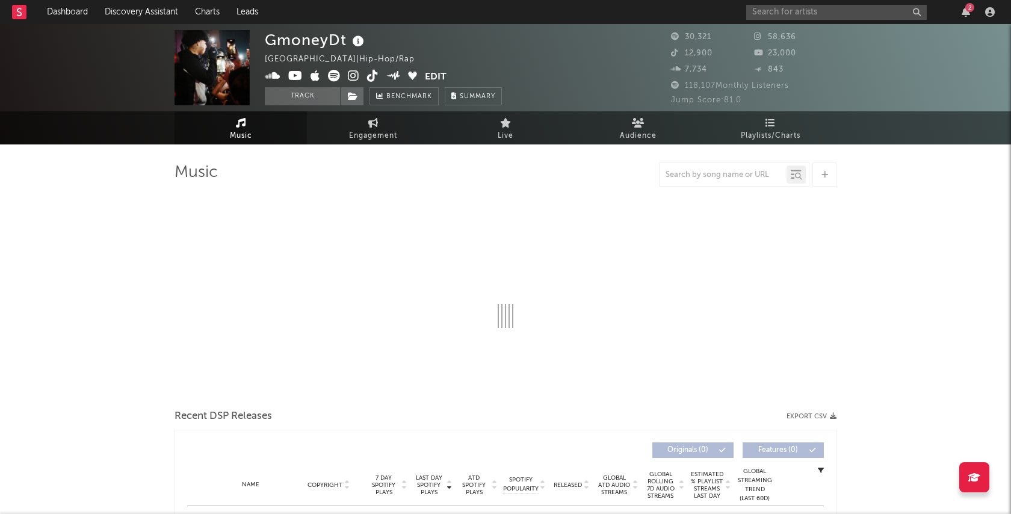
select select "6m"
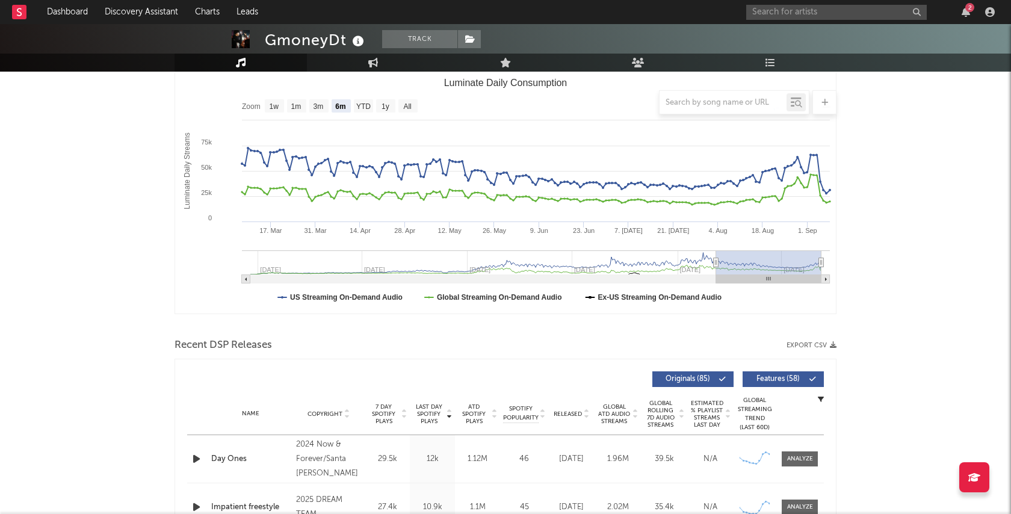
scroll to position [147, 0]
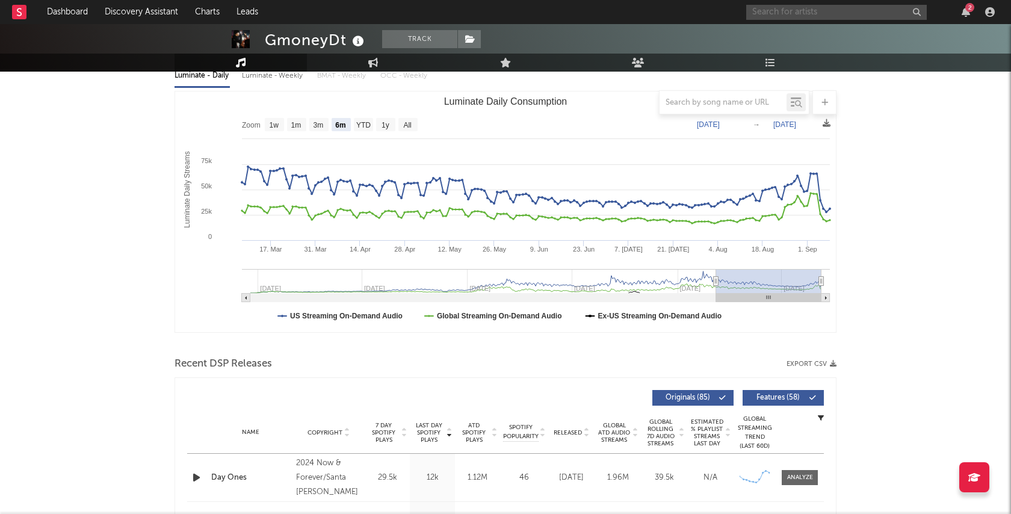
click at [791, 11] on input "text" at bounding box center [836, 12] width 180 height 15
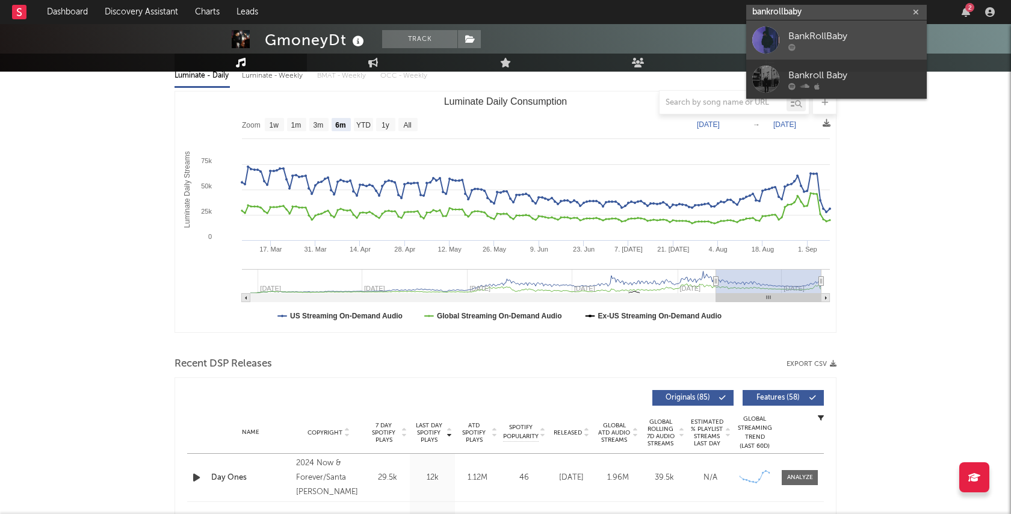
type input "bankrollbaby"
click at [827, 36] on div "BankRollBaby" at bounding box center [854, 36] width 132 height 14
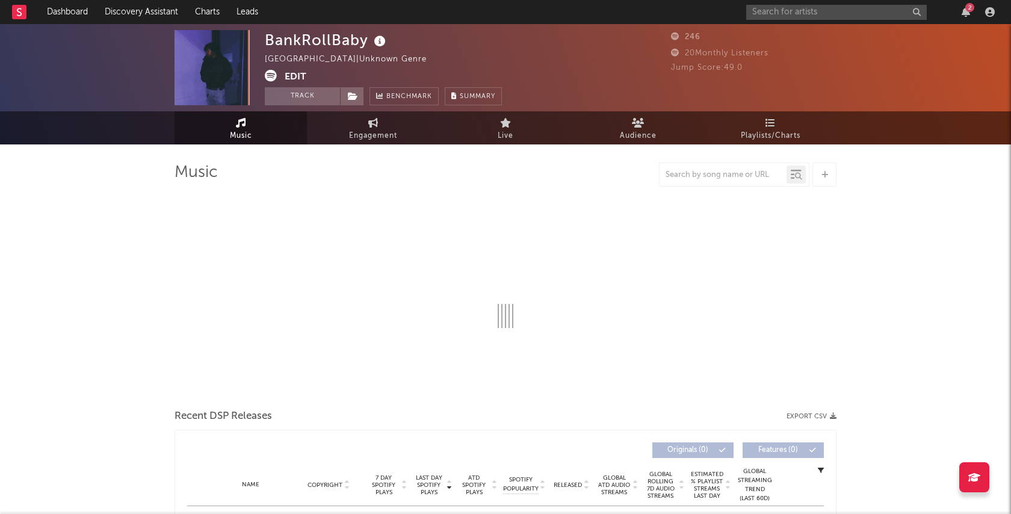
select select "6m"
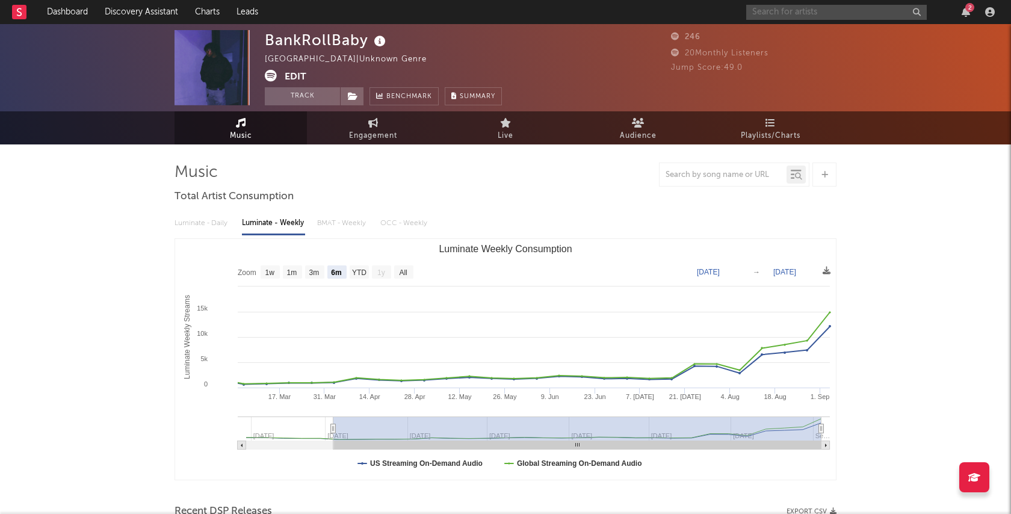
click at [815, 8] on input "text" at bounding box center [836, 12] width 180 height 15
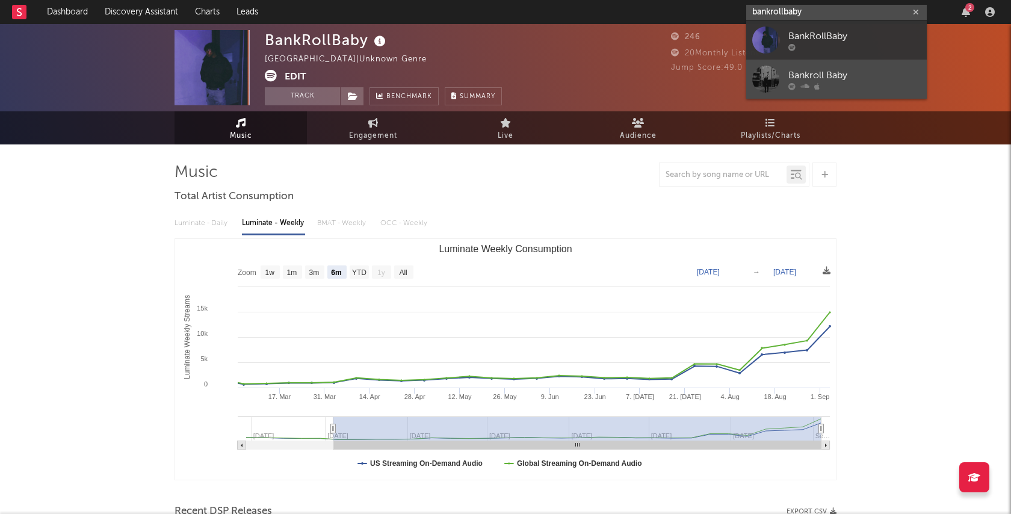
type input "bankrollbaby"
click at [869, 76] on div "Bankroll Baby" at bounding box center [854, 75] width 132 height 14
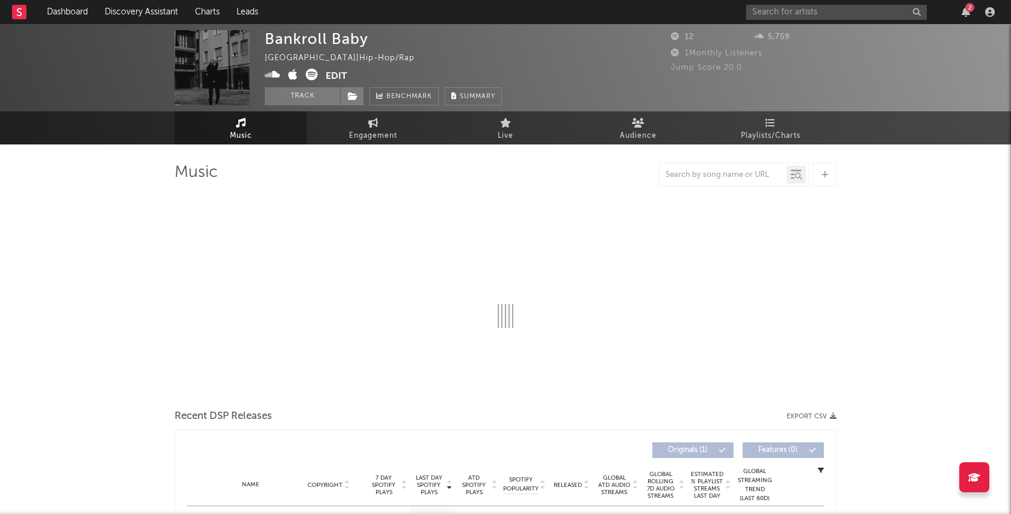
select select "6m"
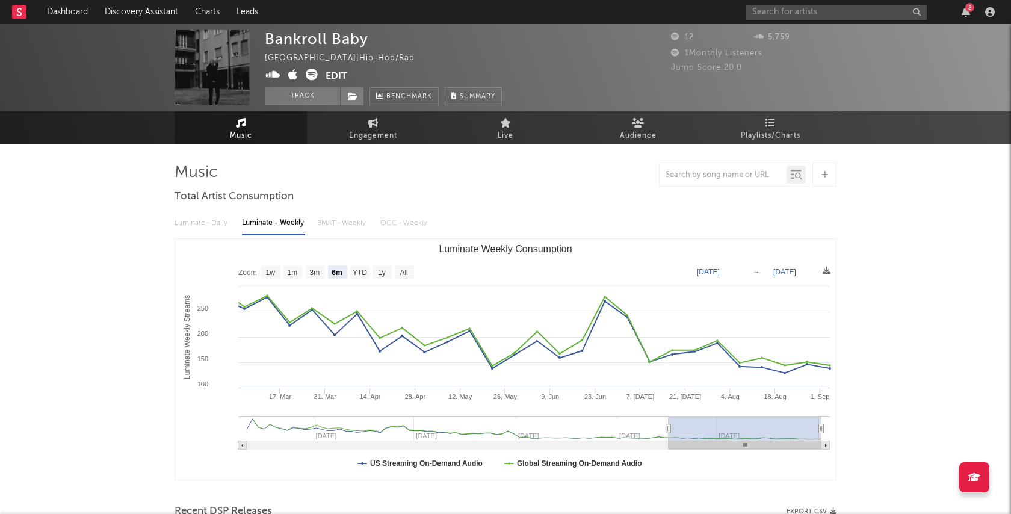
click at [872, 20] on div "2" at bounding box center [872, 12] width 253 height 24
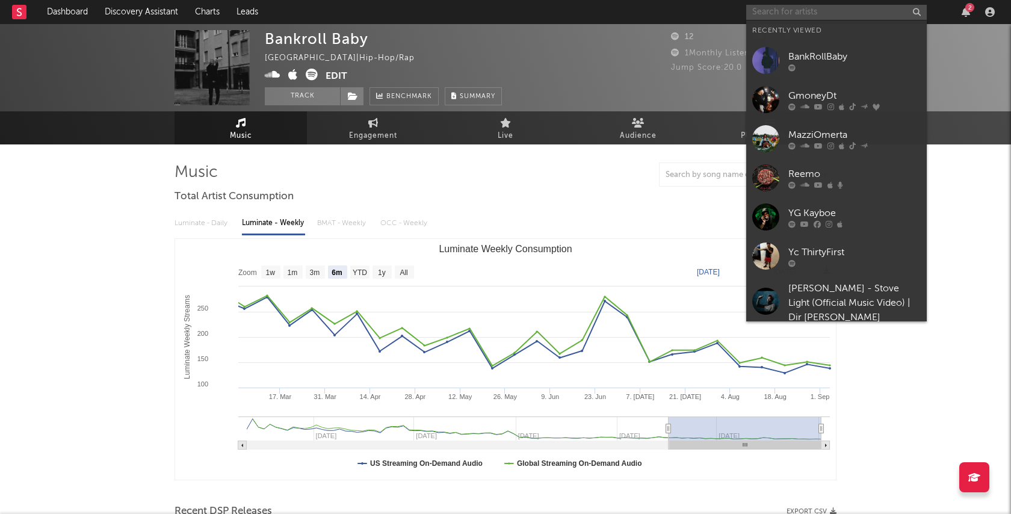
click at [869, 14] on input "text" at bounding box center [836, 12] width 180 height 15
paste input "[URL][DOMAIN_NAME]"
type input "[URL][DOMAIN_NAME]"
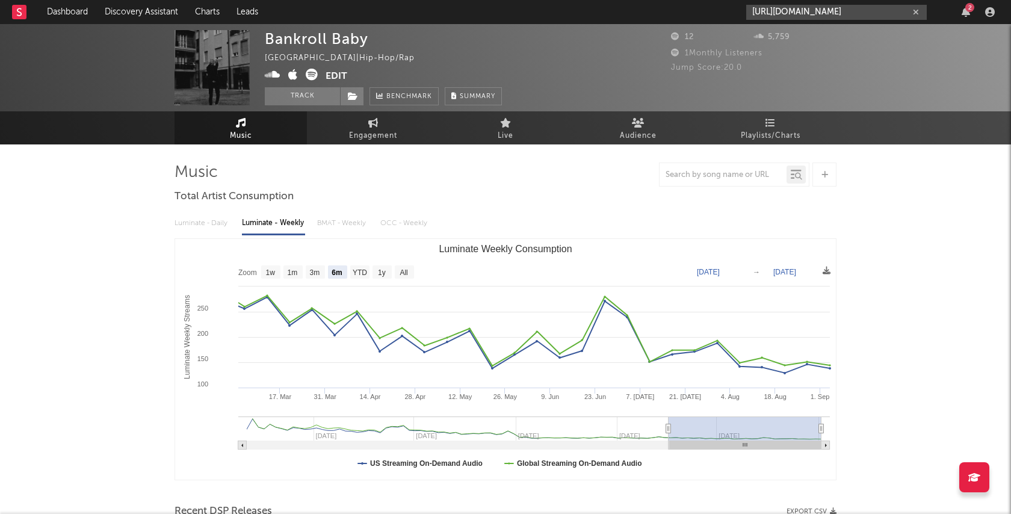
click at [919, 11] on button "button" at bounding box center [916, 12] width 10 height 11
paste input "[URL][DOMAIN_NAME]"
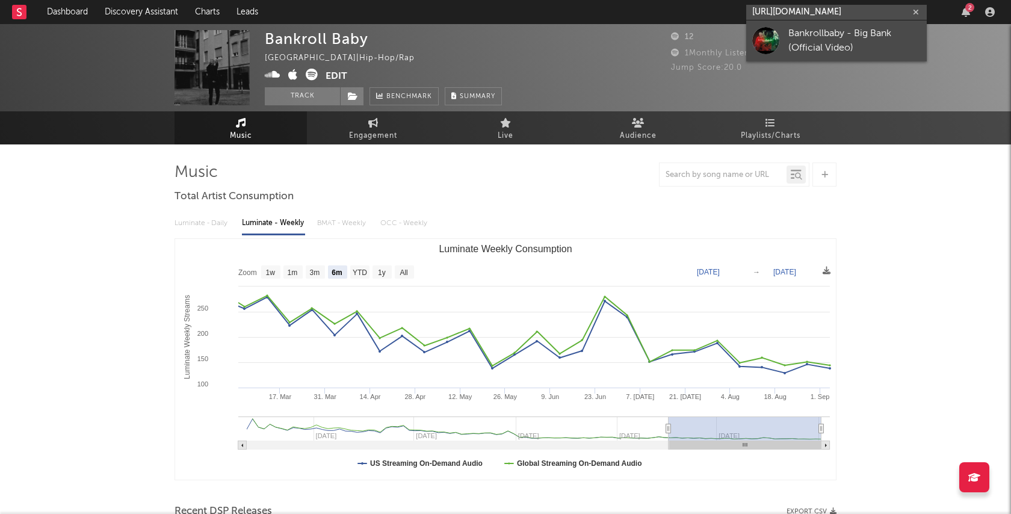
type input "[URL][DOMAIN_NAME]"
click at [838, 35] on div "Bankrollbaby - Big Bank (Official Video)" at bounding box center [854, 40] width 132 height 29
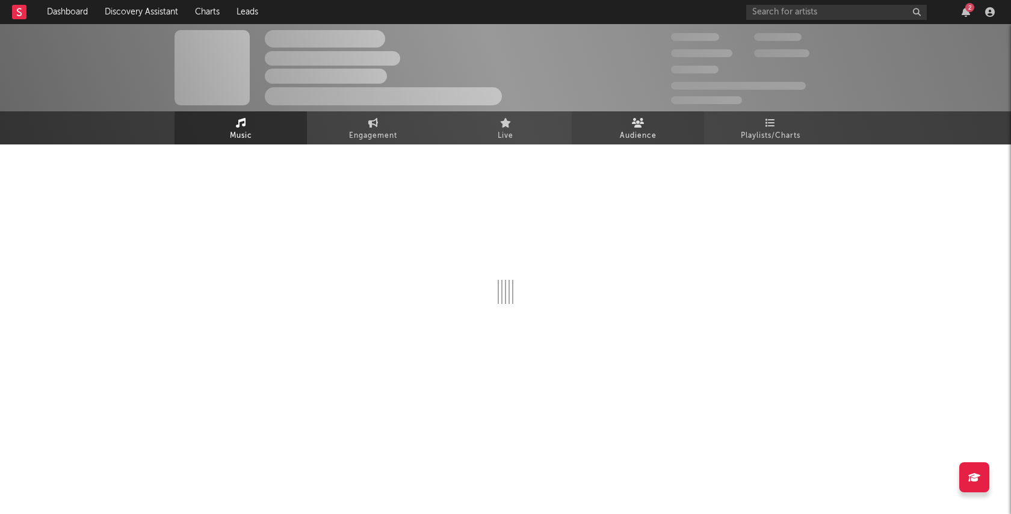
select select "1w"
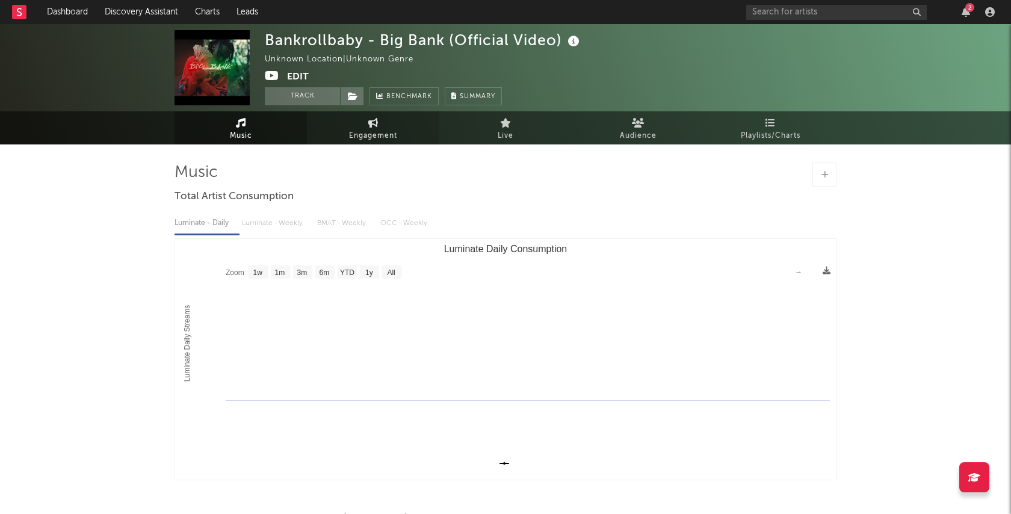
click at [400, 133] on link "Engagement" at bounding box center [373, 127] width 132 height 33
select select "1w"
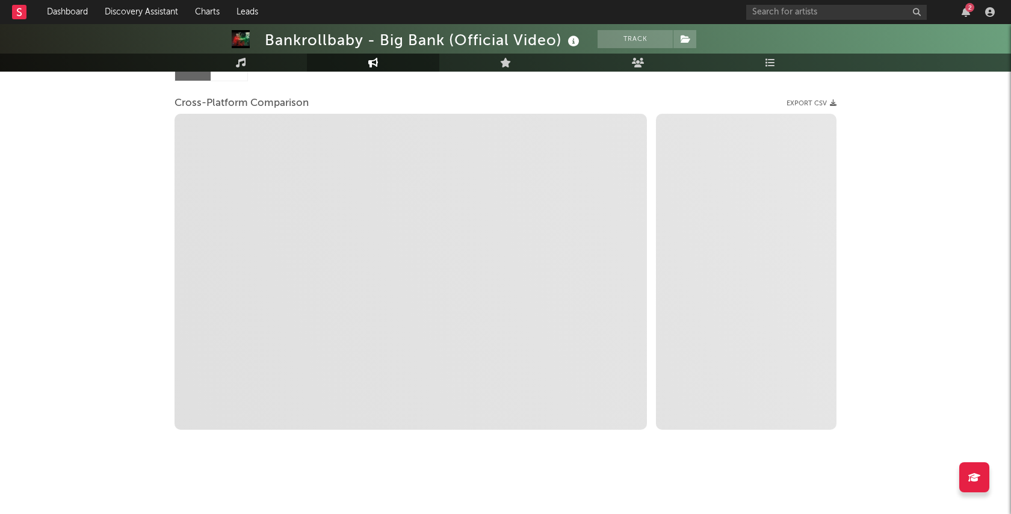
select select "1w"
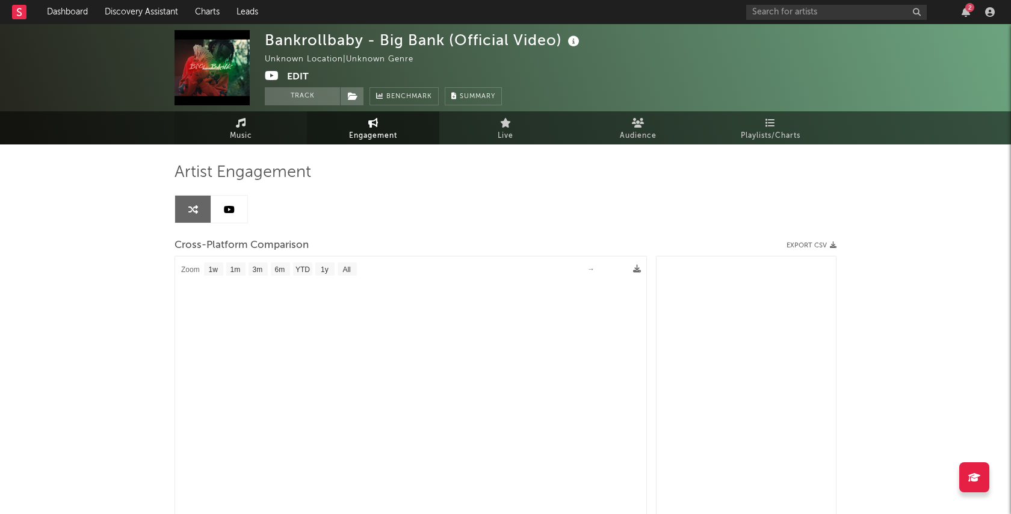
click at [272, 135] on link "Music" at bounding box center [240, 127] width 132 height 33
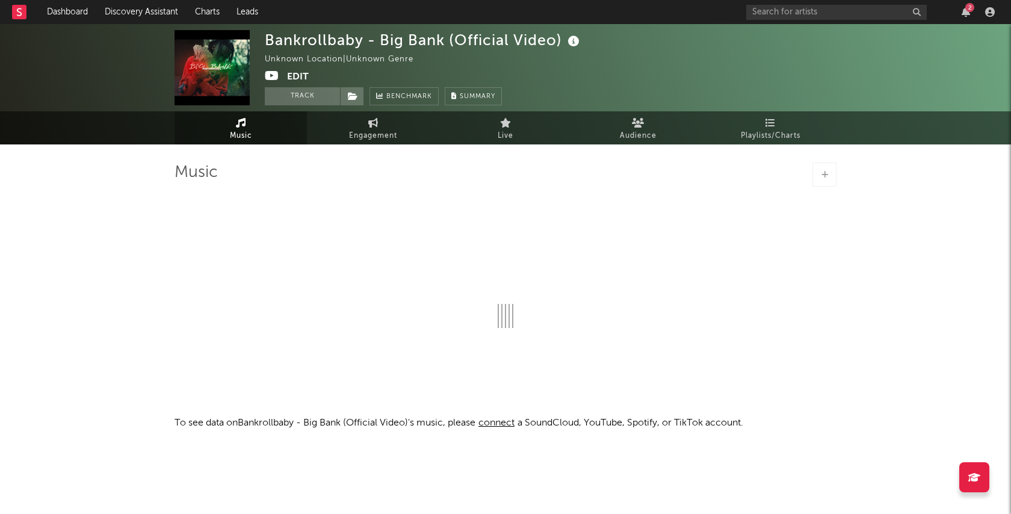
select select "1w"
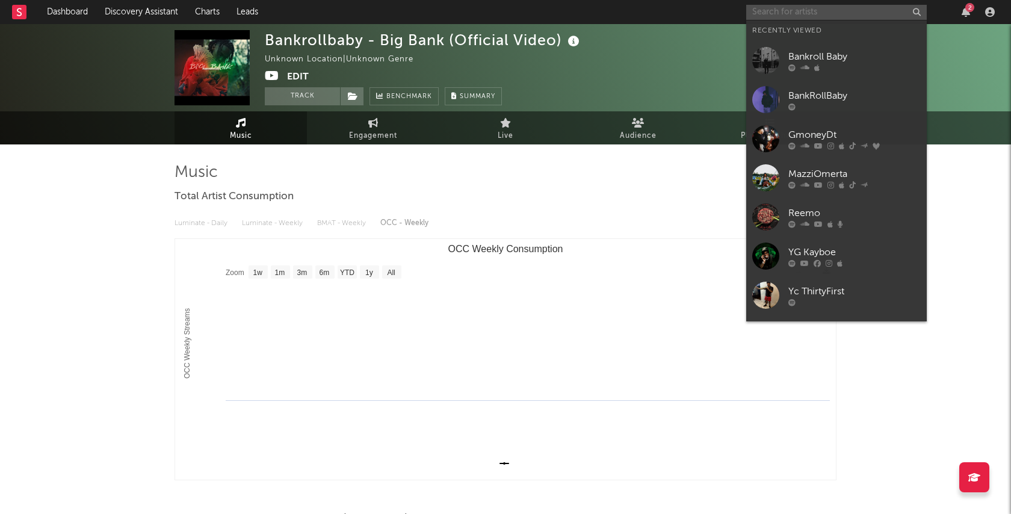
click at [798, 15] on input "text" at bounding box center [836, 12] width 180 height 15
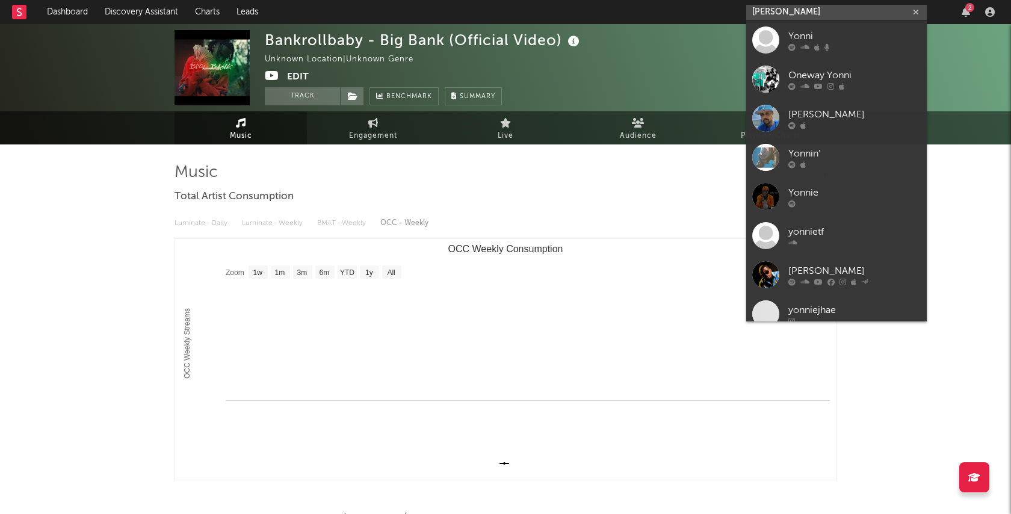
type input "[PERSON_NAME]"
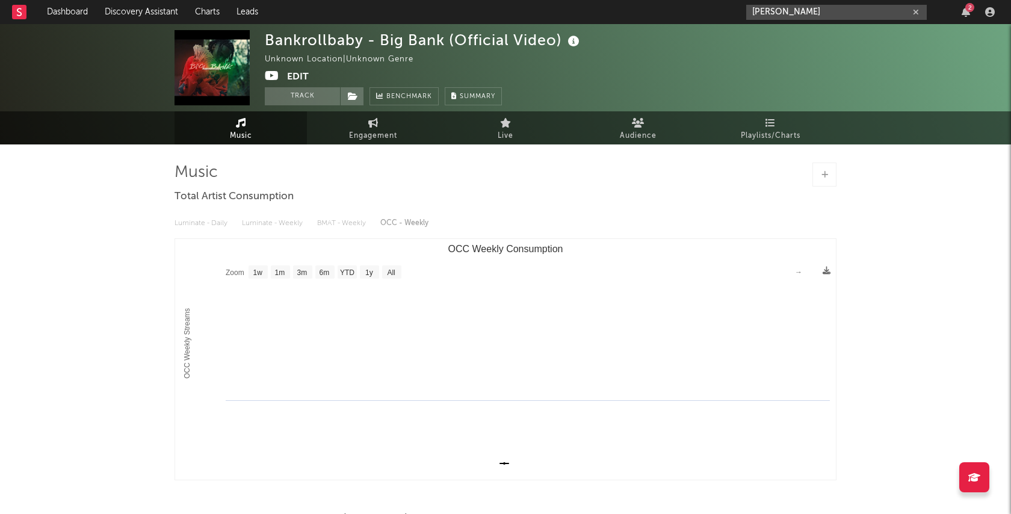
click at [865, 14] on input "[PERSON_NAME]" at bounding box center [836, 12] width 180 height 15
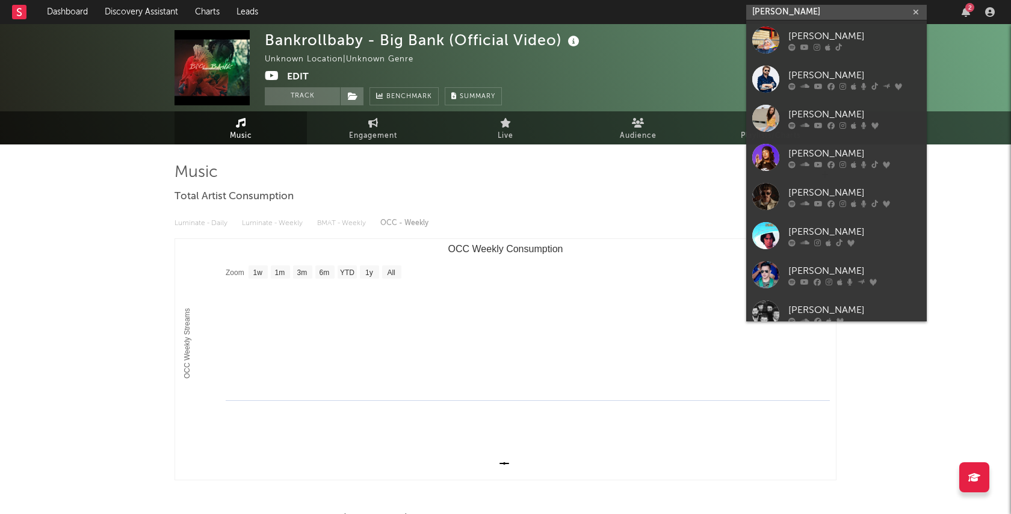
drag, startPoint x: 865, startPoint y: 14, endPoint x: 921, endPoint y: 13, distance: 55.4
click at [921, 13] on input "[PERSON_NAME]" at bounding box center [836, 12] width 180 height 15
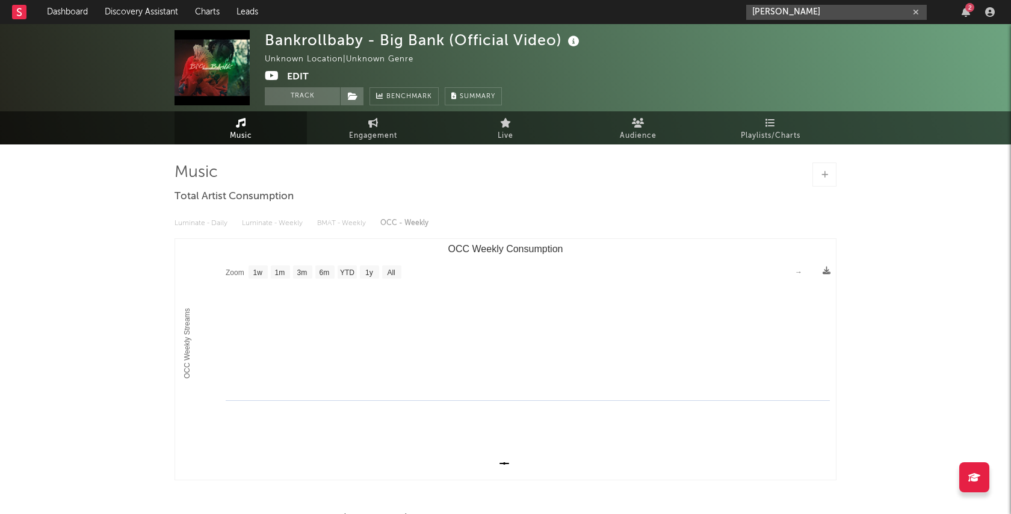
click at [915, 12] on icon "button" at bounding box center [916, 12] width 6 height 8
paste input "[URL][DOMAIN_NAME]"
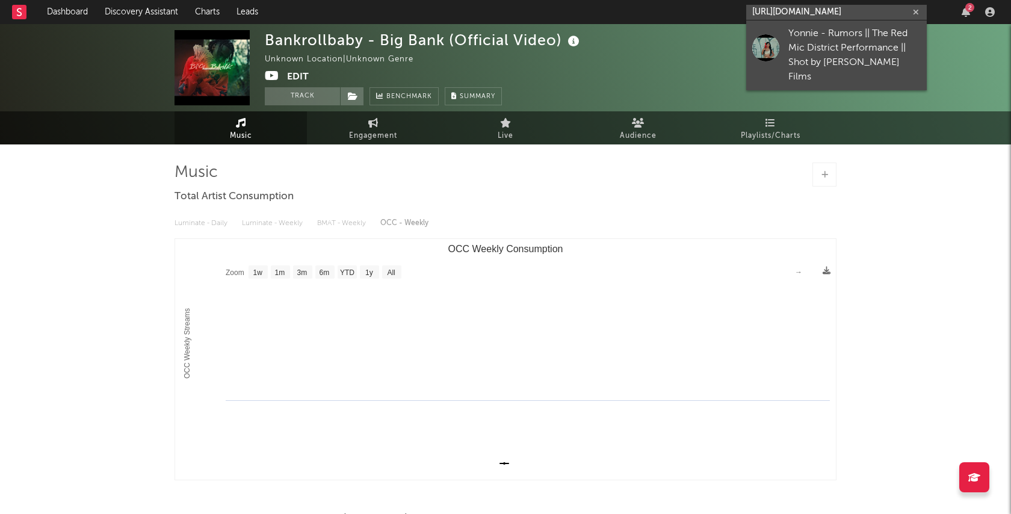
type input "[URL][DOMAIN_NAME]"
click at [842, 48] on div "Yonnie - Rumors || The Red Mic District Performance || Shot by [PERSON_NAME] Fi…" at bounding box center [854, 55] width 132 height 58
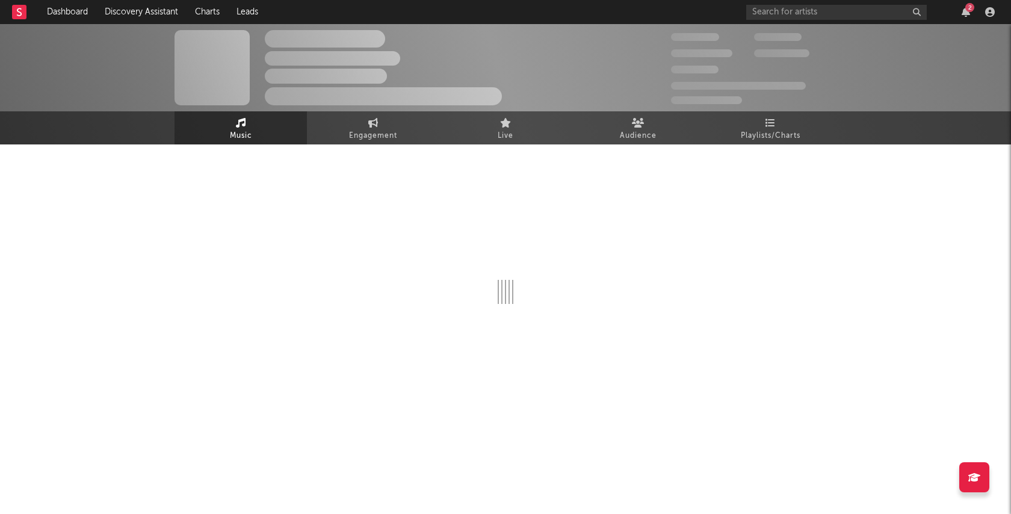
select select "1w"
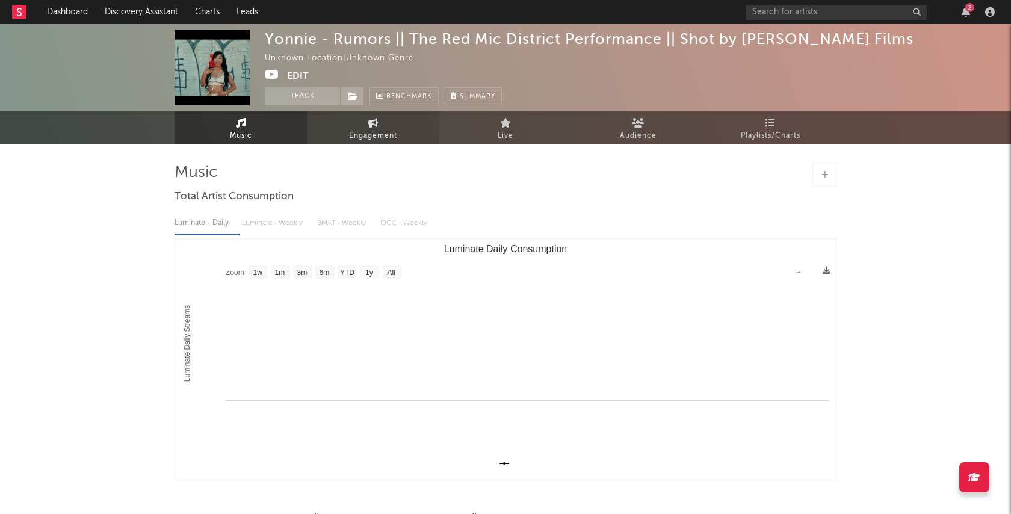
click at [374, 131] on span "Engagement" at bounding box center [373, 136] width 48 height 14
select select "1w"
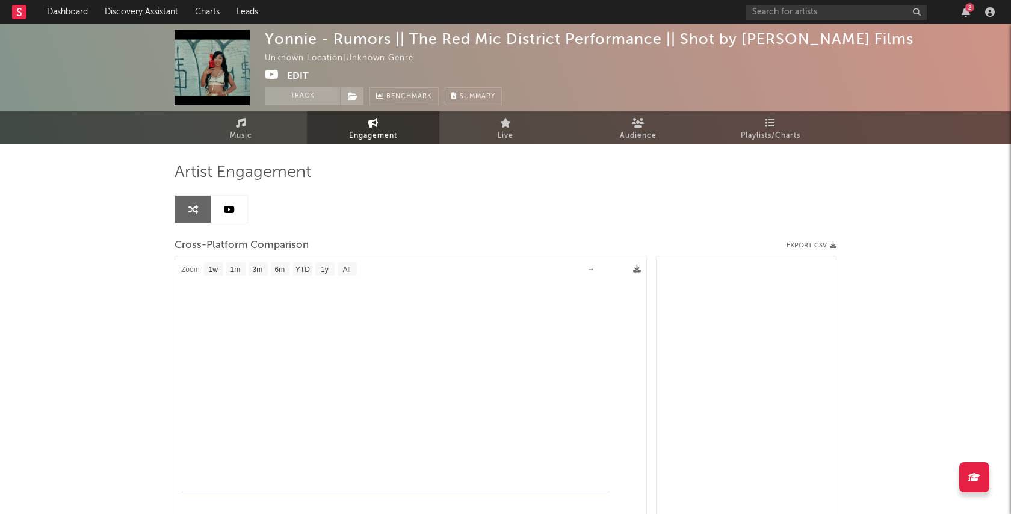
select select "1w"
click at [232, 215] on link at bounding box center [229, 209] width 36 height 27
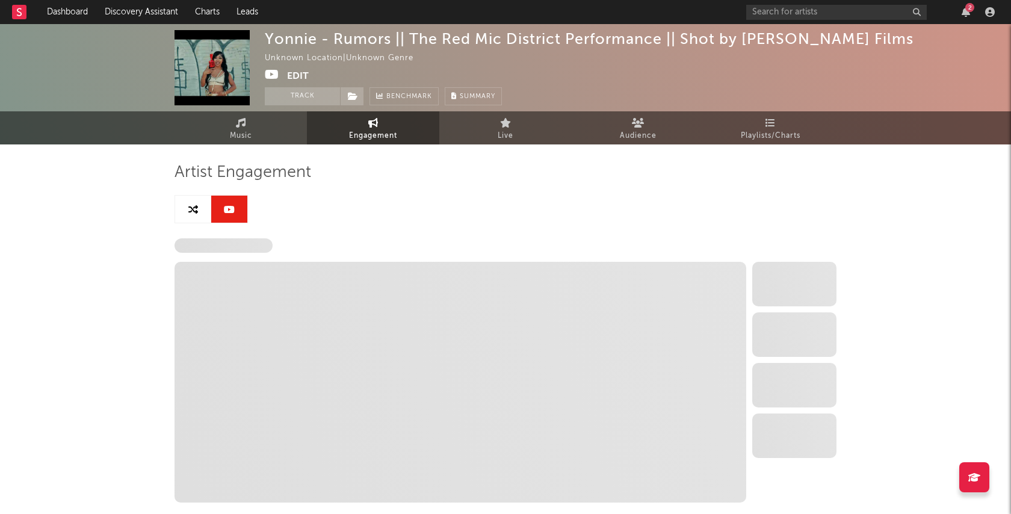
select select "1w"
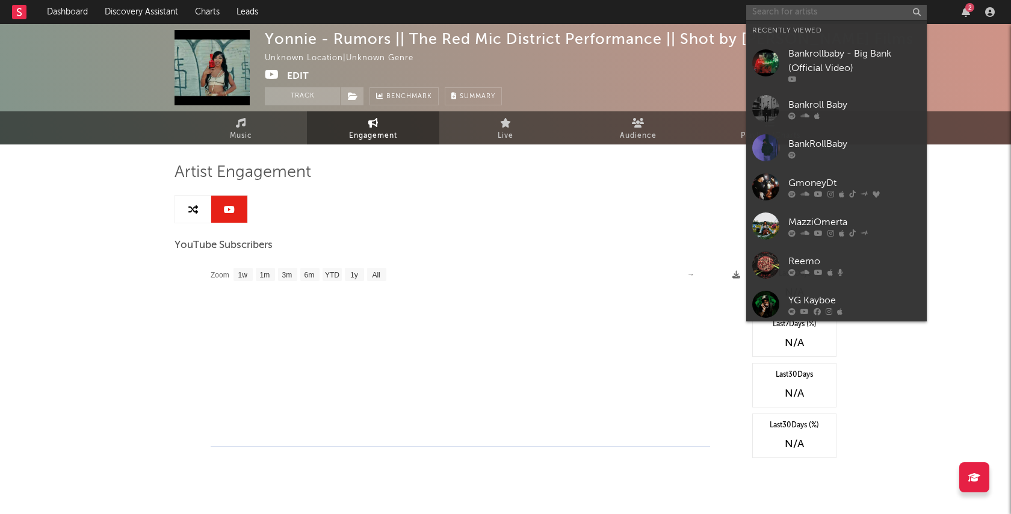
click at [819, 13] on input "text" at bounding box center [836, 12] width 180 height 15
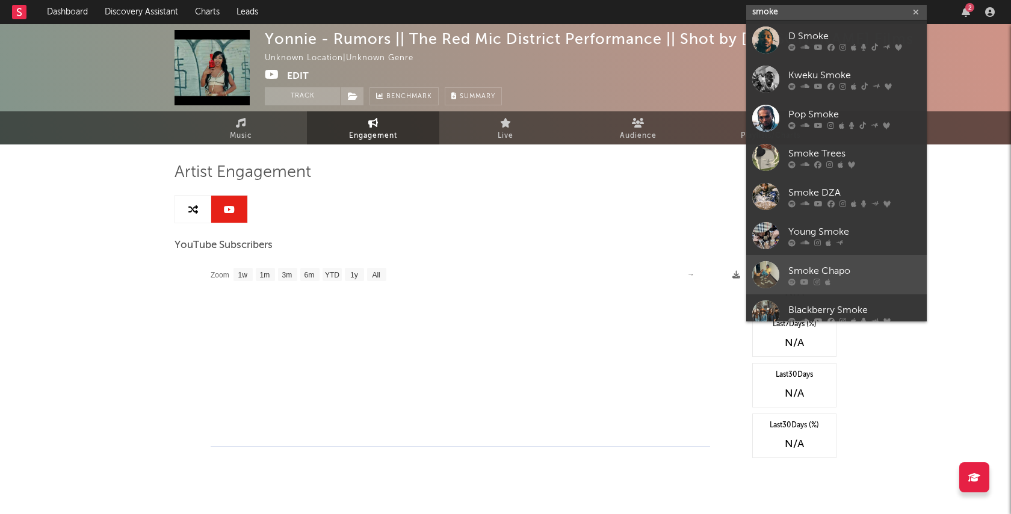
type input "smoke"
click at [865, 269] on div "Smoke Chapo" at bounding box center [854, 271] width 132 height 14
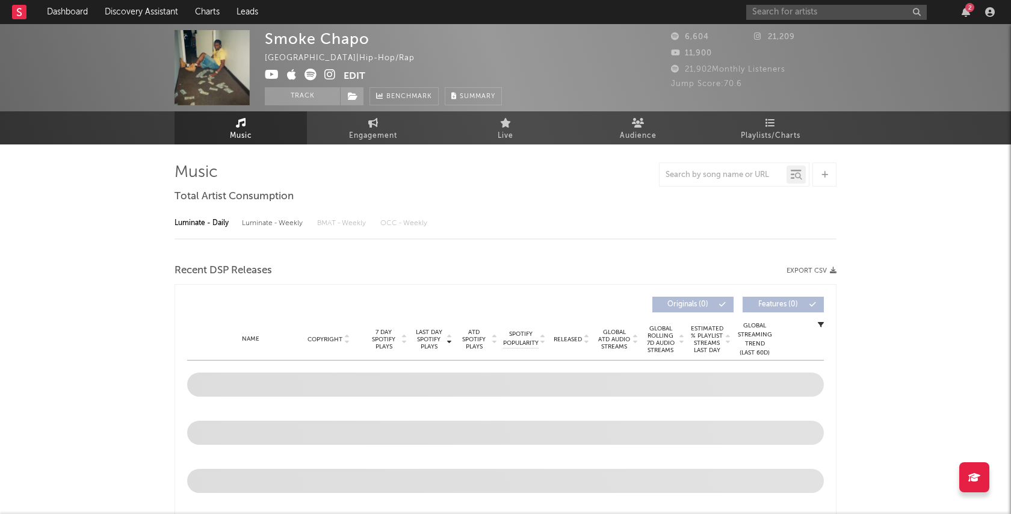
select select "6m"
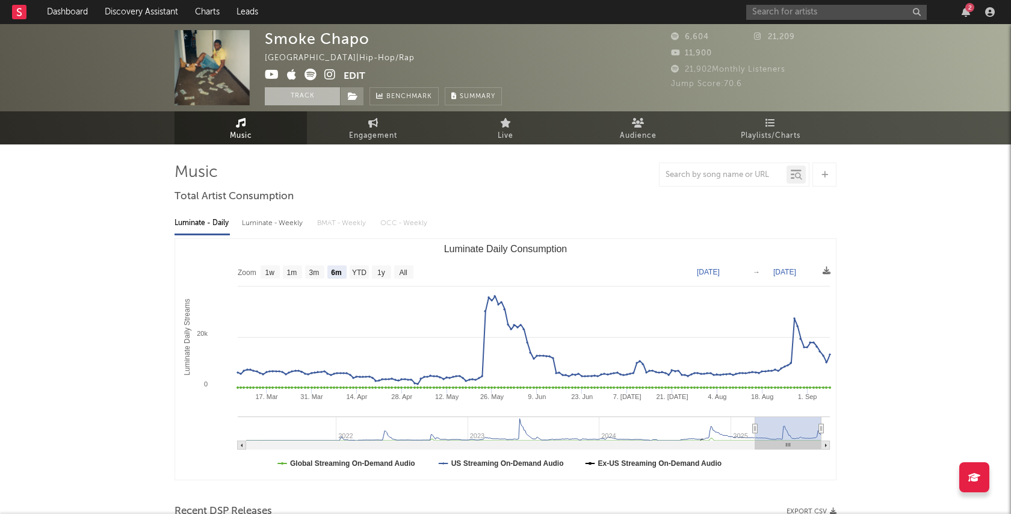
click at [311, 96] on button "Track" at bounding box center [302, 96] width 75 height 18
select select "6m"
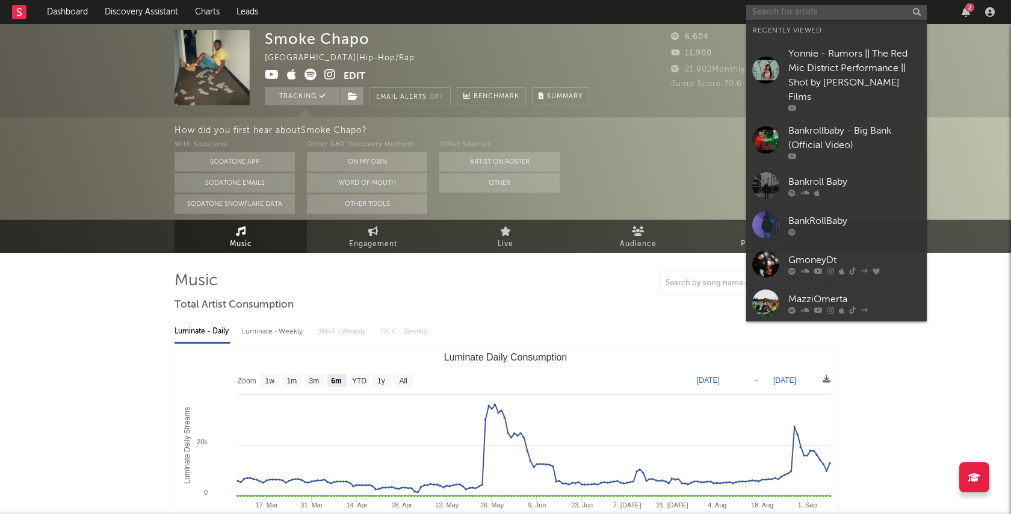
click at [841, 7] on input "text" at bounding box center [836, 12] width 180 height 15
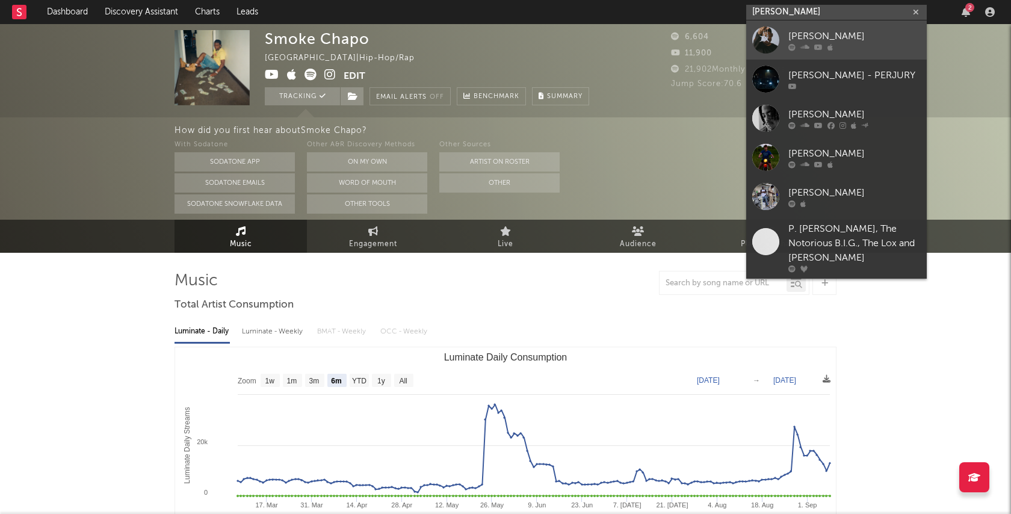
type input "[PERSON_NAME]"
click at [881, 34] on div "[PERSON_NAME]" at bounding box center [854, 36] width 132 height 14
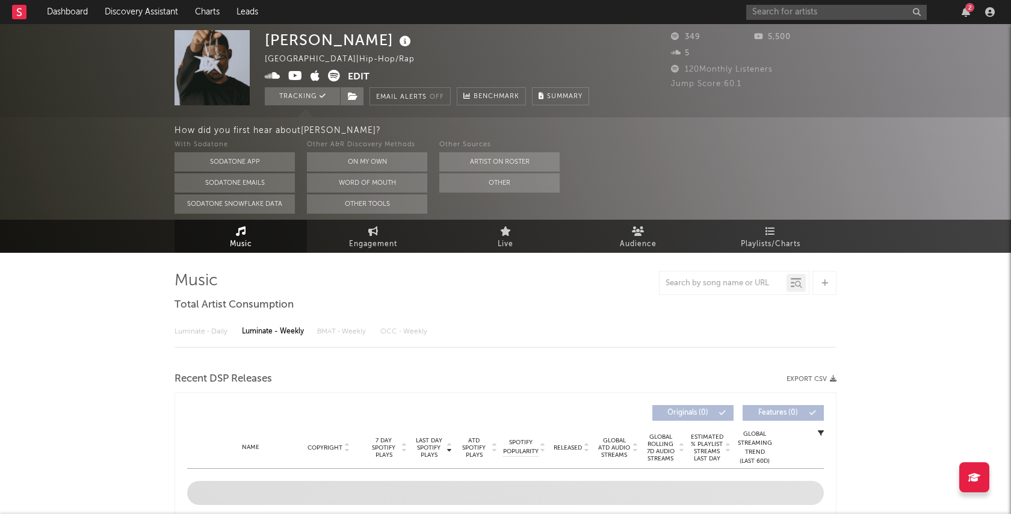
select select "1w"
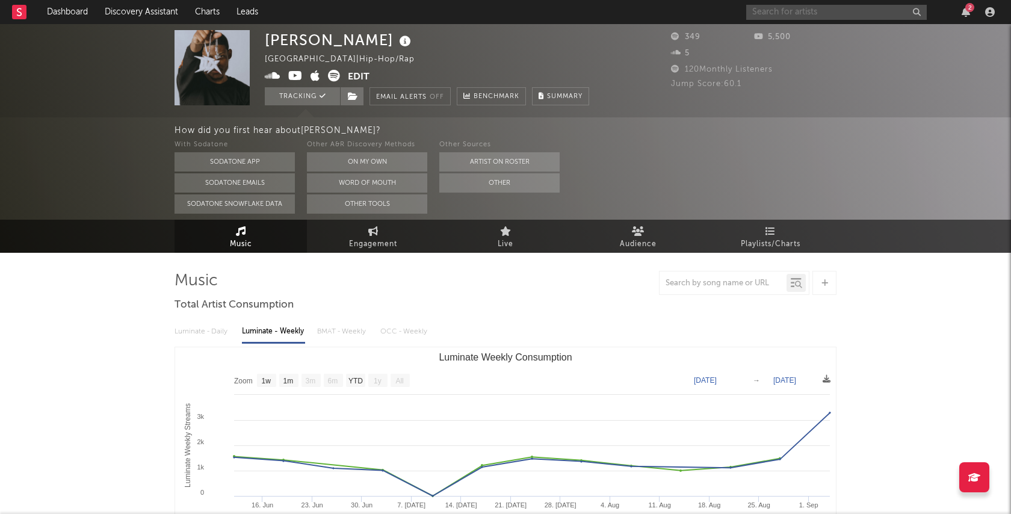
click at [788, 9] on input "text" at bounding box center [836, 12] width 180 height 15
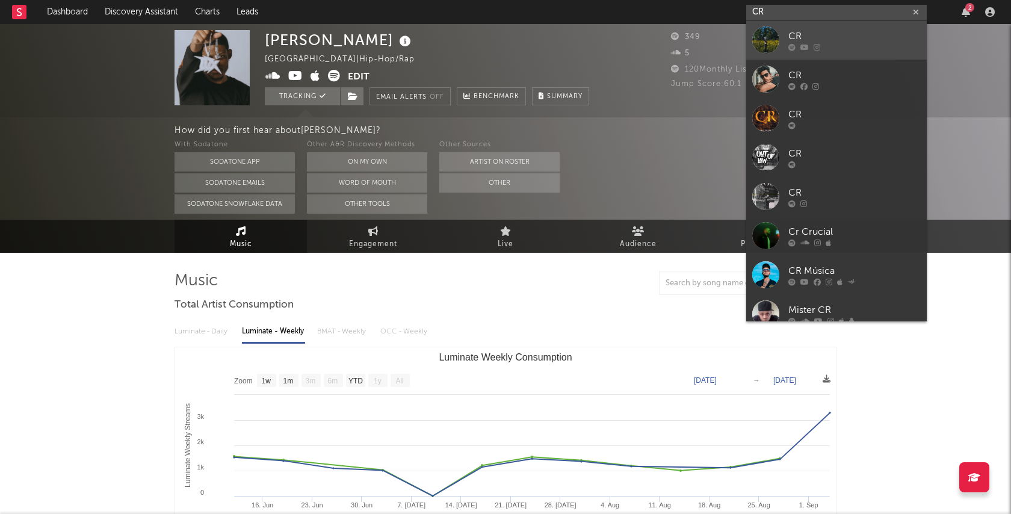
type input "CR"
click at [863, 45] on div at bounding box center [854, 46] width 132 height 7
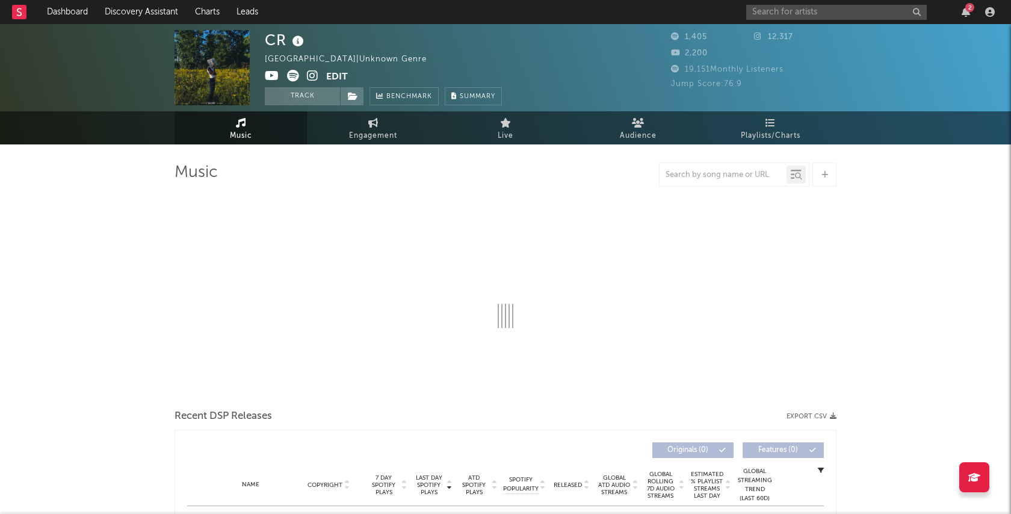
select select "6m"
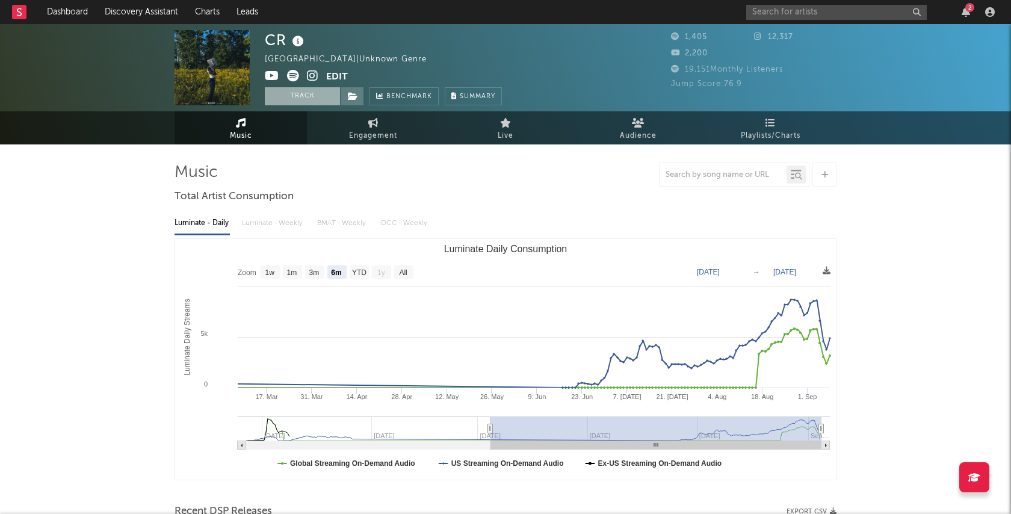
click at [320, 100] on button "Track" at bounding box center [302, 96] width 75 height 18
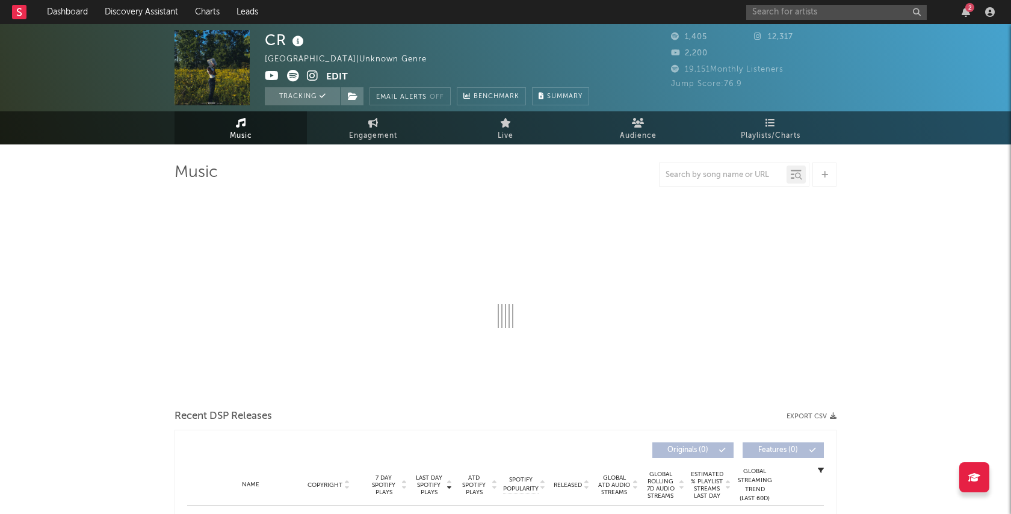
select select "6m"
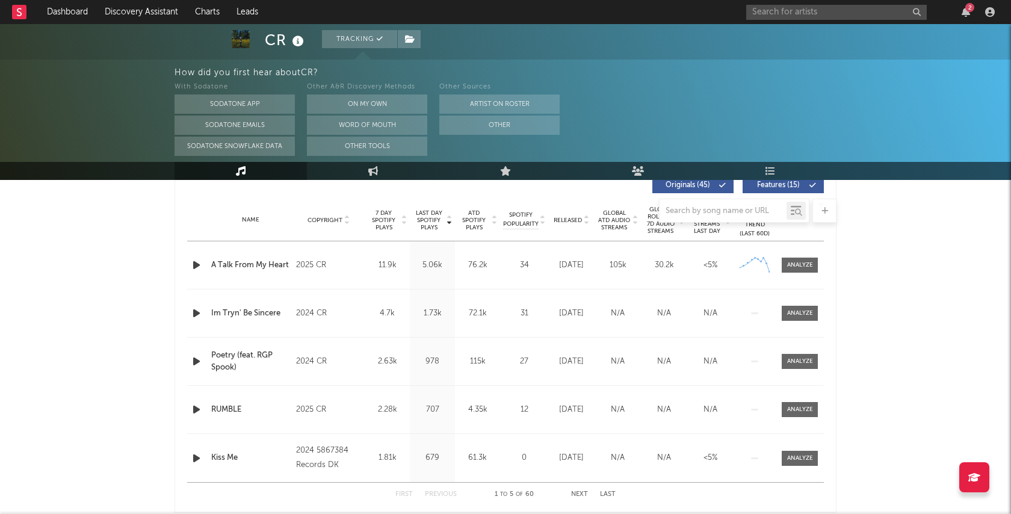
scroll to position [469, 0]
